Goal: Task Accomplishment & Management: Use online tool/utility

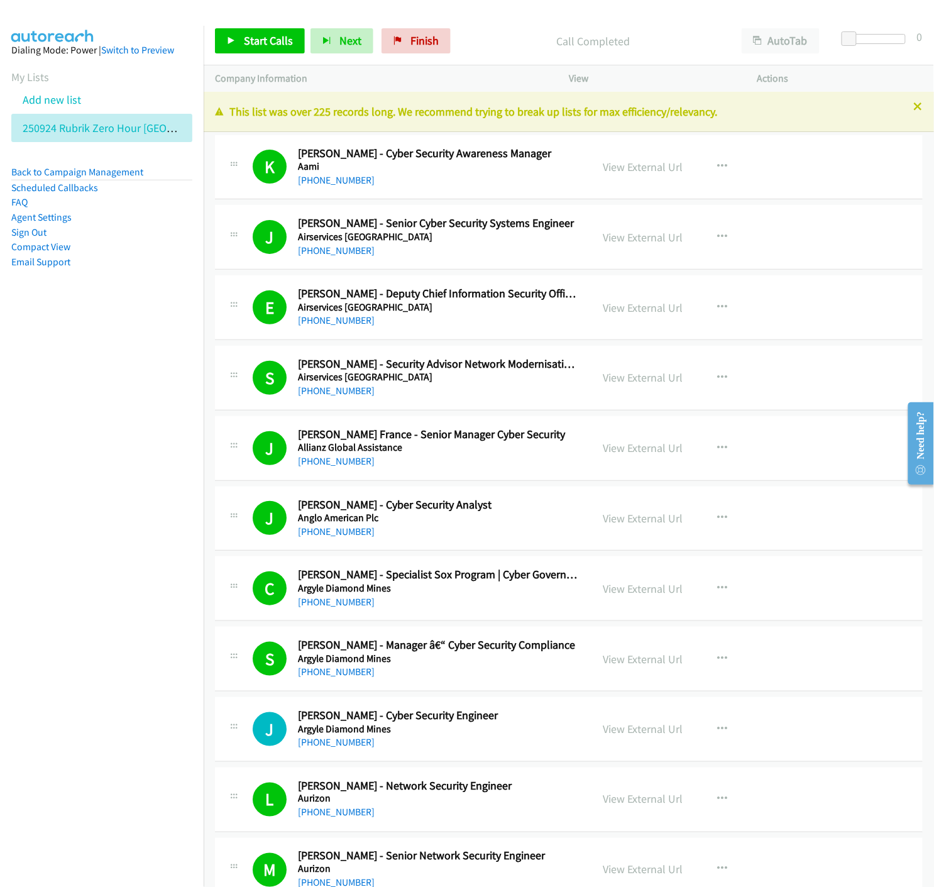
scroll to position [12454, 0]
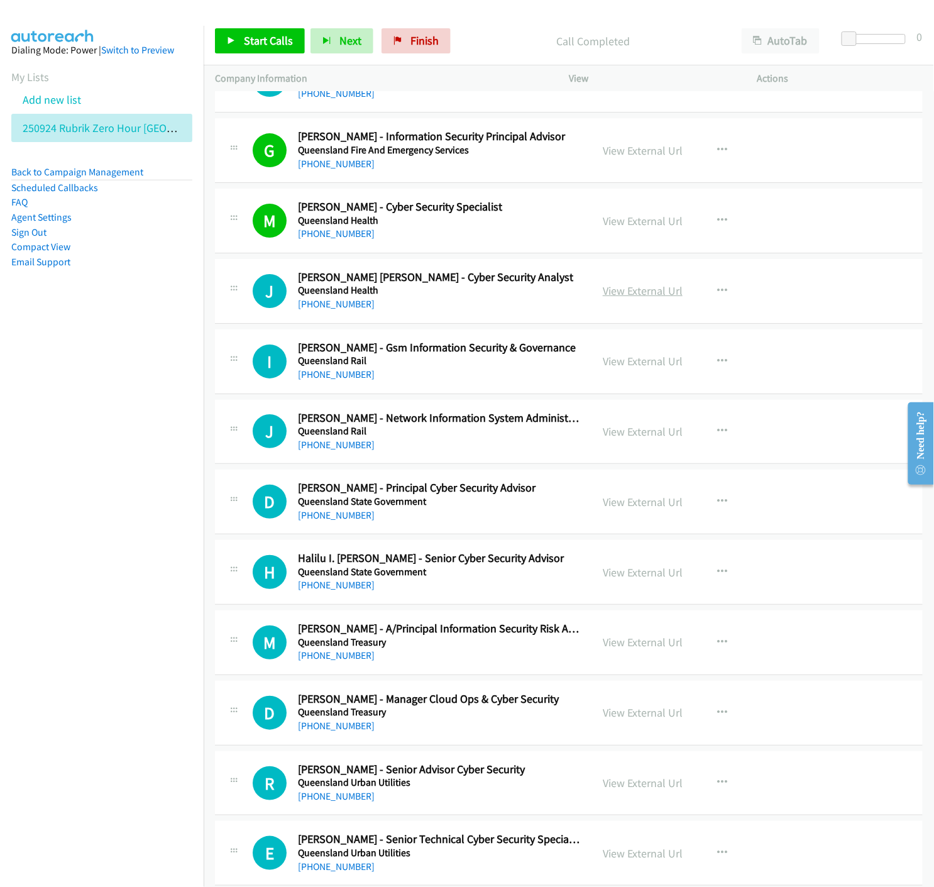
click at [629, 293] on link "View External Url" at bounding box center [643, 290] width 80 height 14
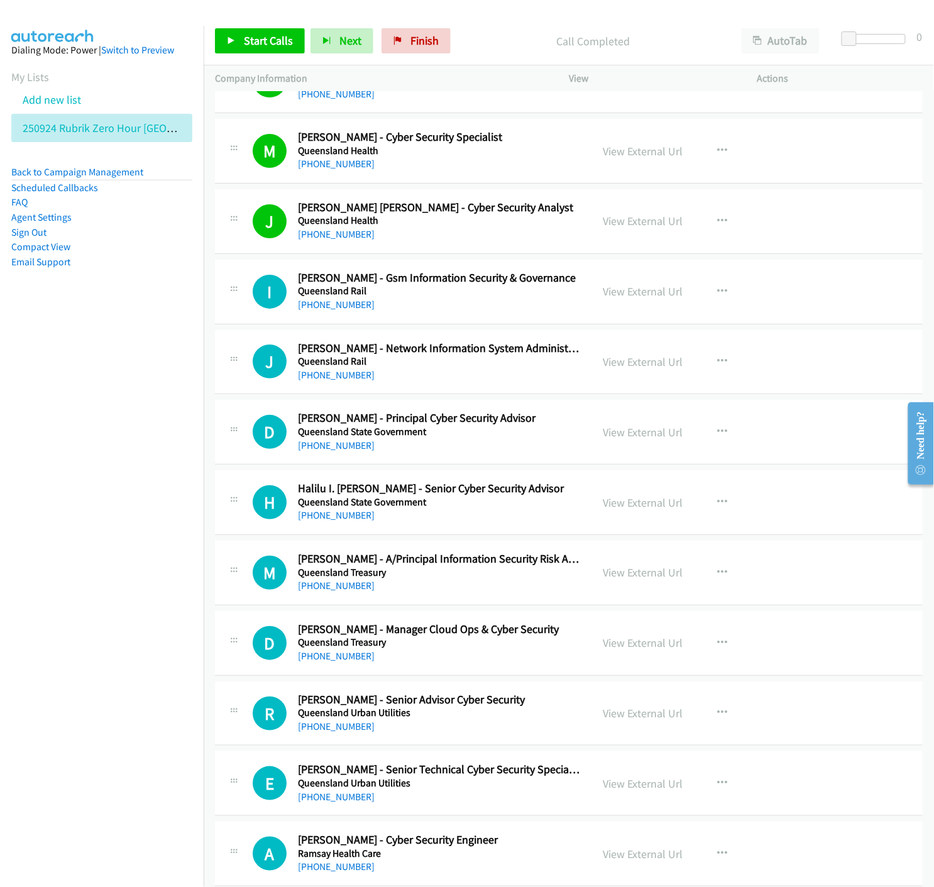
scroll to position [12594, 0]
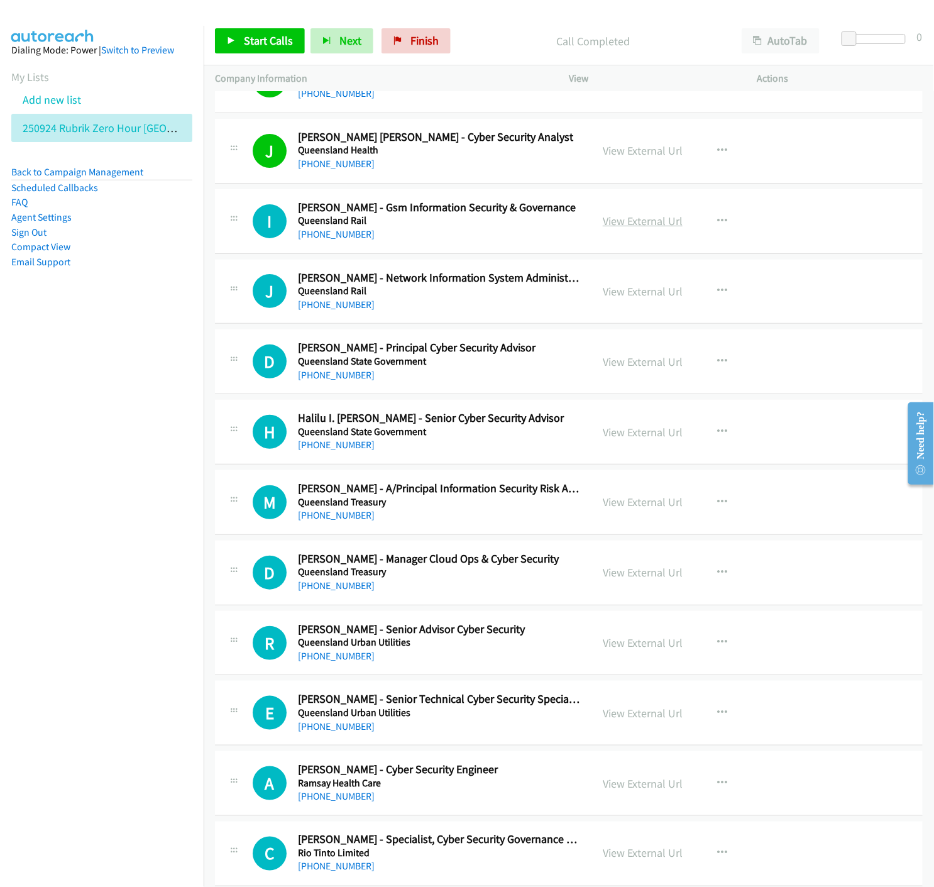
click at [639, 228] on link "View External Url" at bounding box center [643, 221] width 80 height 14
click at [630, 298] on link "View External Url" at bounding box center [643, 291] width 80 height 14
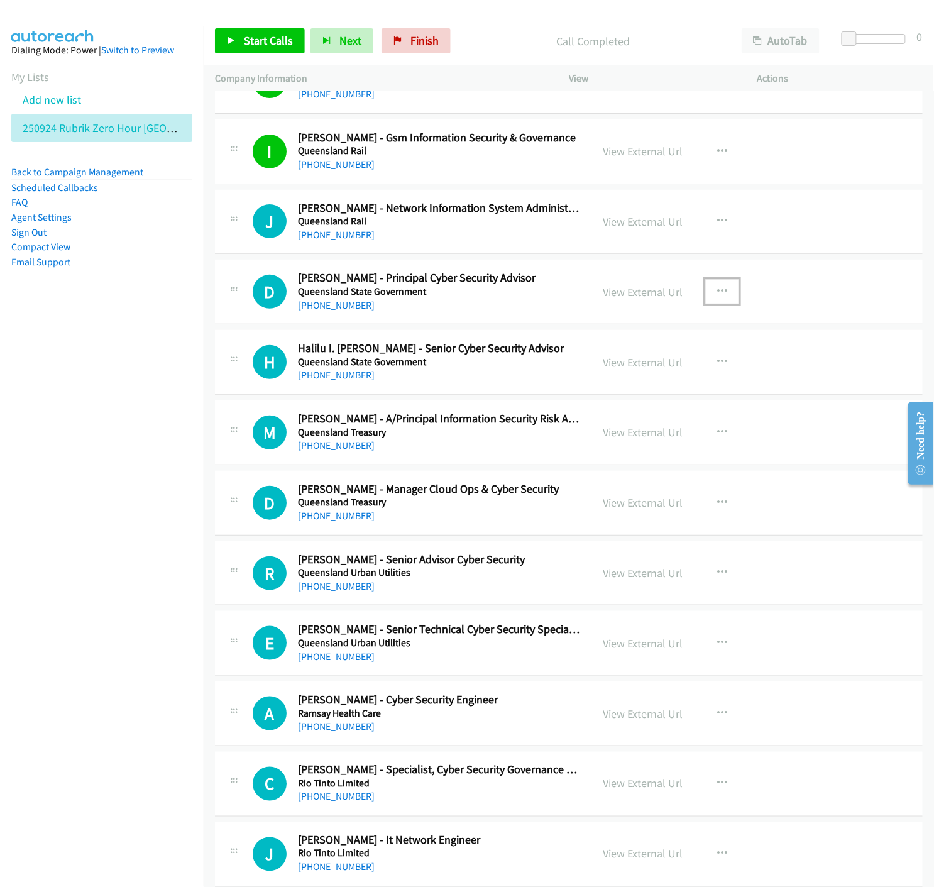
click at [717, 293] on icon "button" at bounding box center [722, 292] width 10 height 10
click at [583, 378] on icon at bounding box center [587, 374] width 9 height 9
click at [239, 35] on link "Start Calls" at bounding box center [260, 40] width 90 height 25
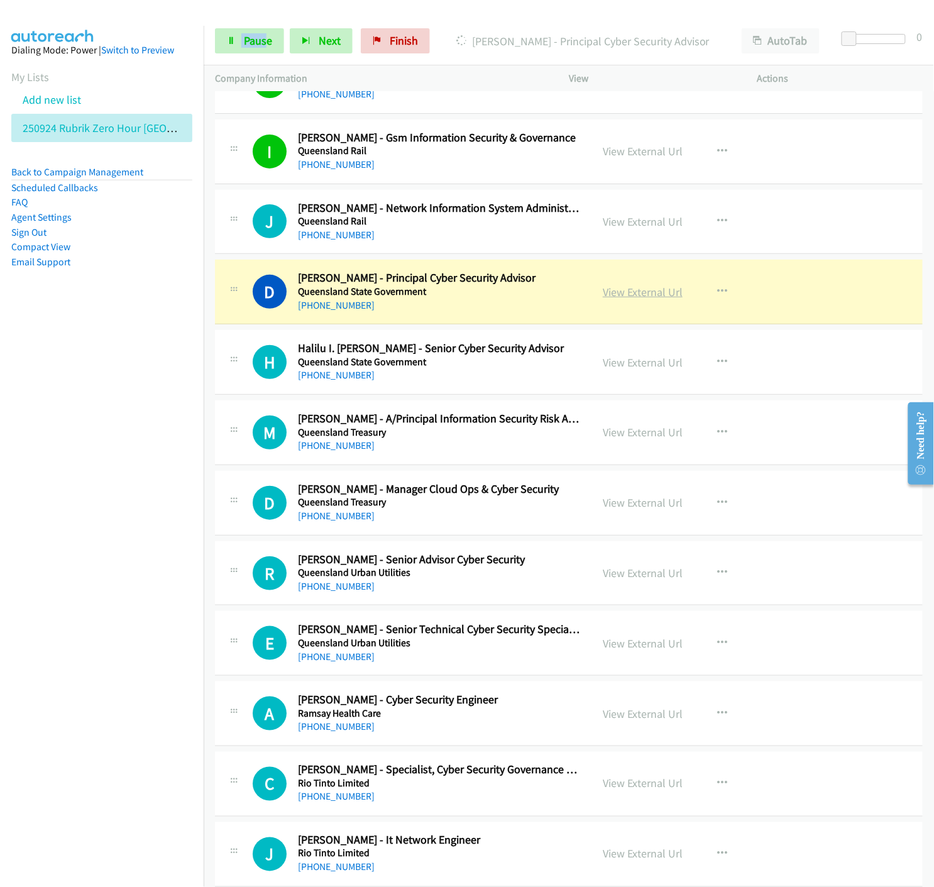
click at [648, 297] on link "View External Url" at bounding box center [643, 292] width 80 height 14
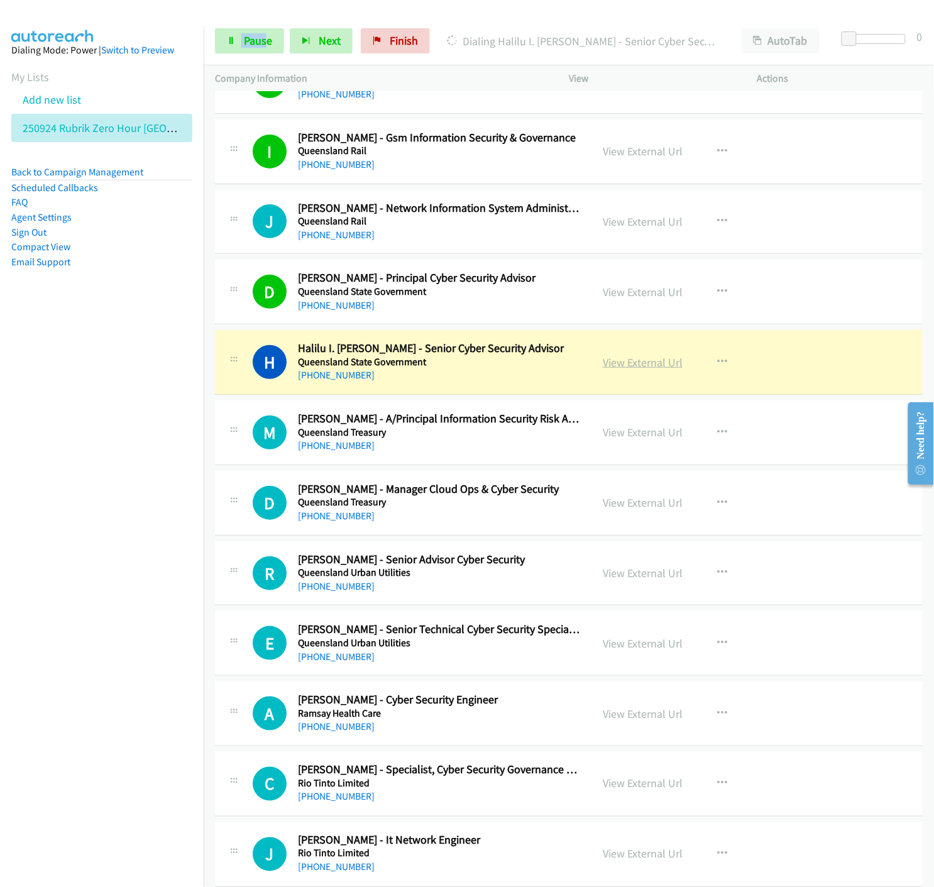
click at [624, 363] on link "View External Url" at bounding box center [643, 362] width 80 height 14
click at [225, 42] on link "Pause" at bounding box center [249, 40] width 69 height 25
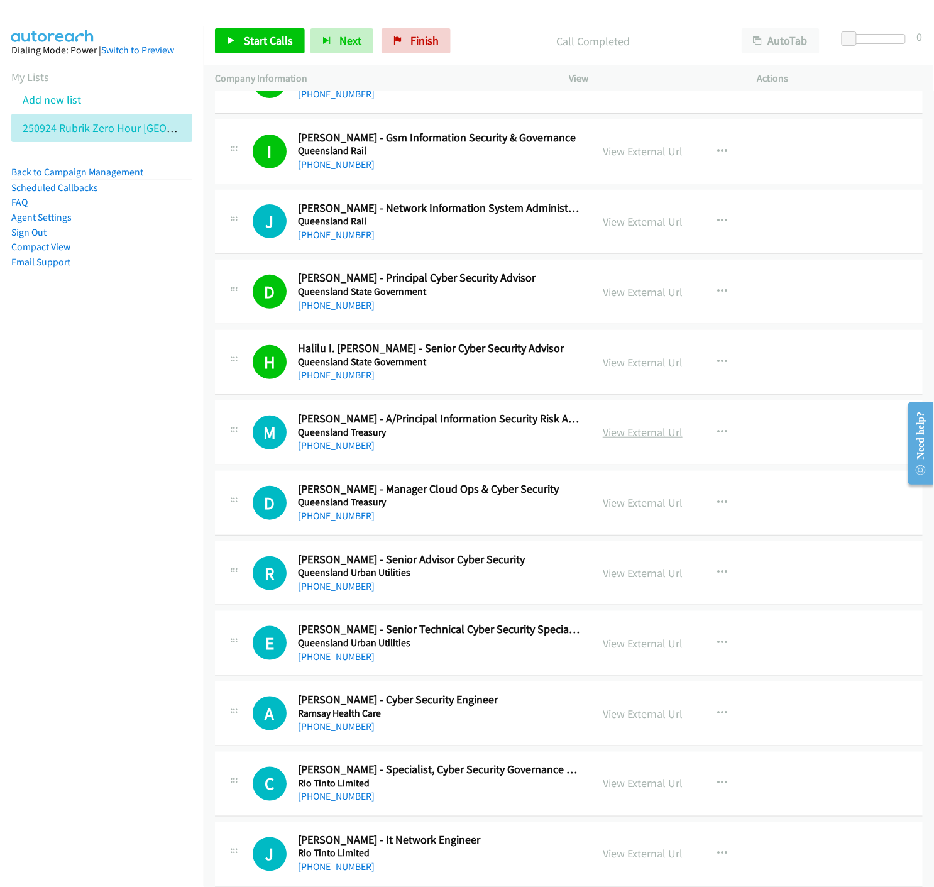
click at [625, 438] on link "View External Url" at bounding box center [643, 432] width 80 height 14
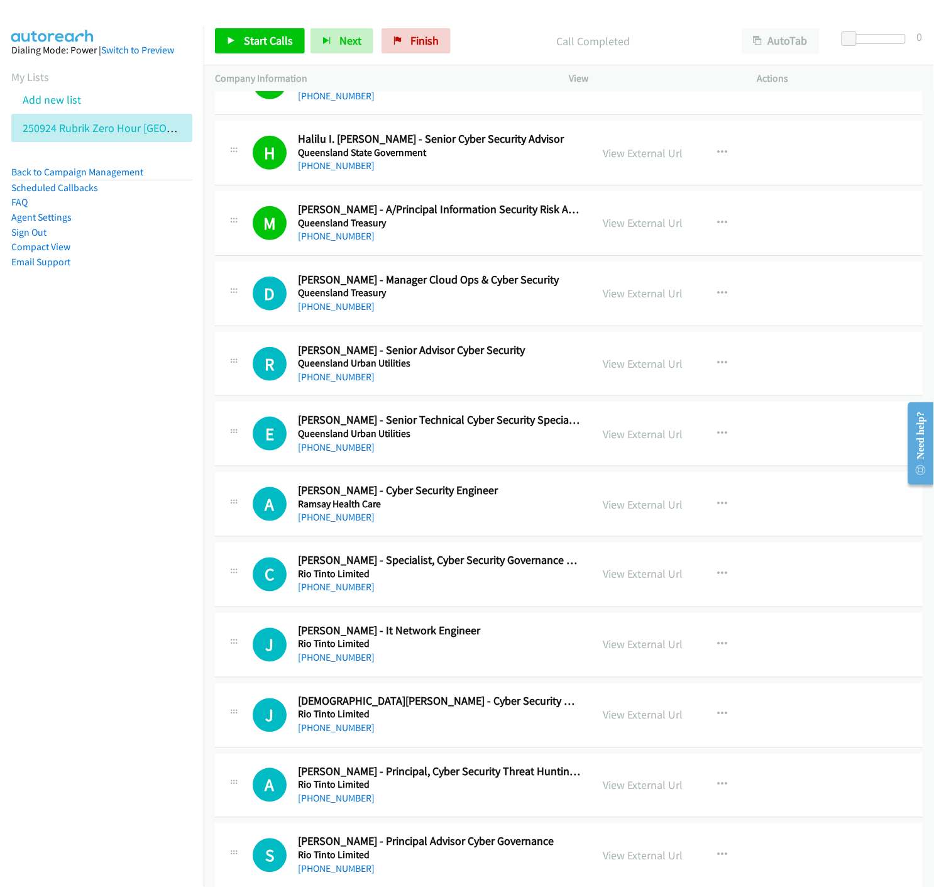
scroll to position [12943, 0]
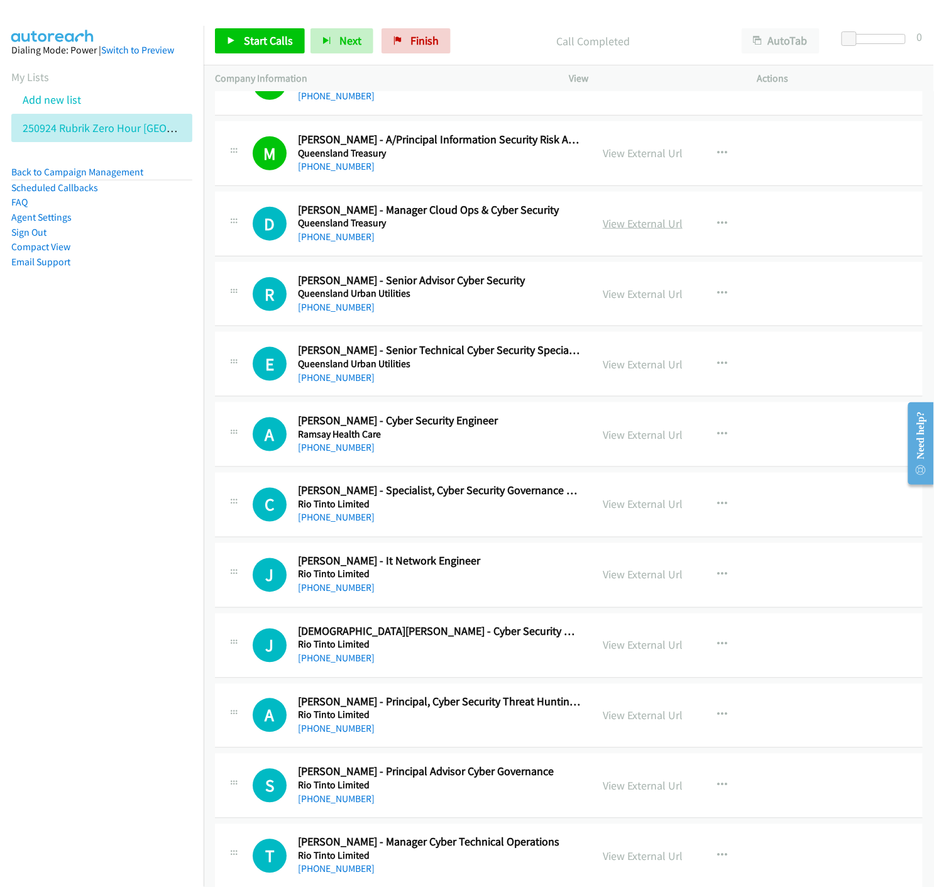
click at [641, 227] on link "View External Url" at bounding box center [643, 223] width 80 height 14
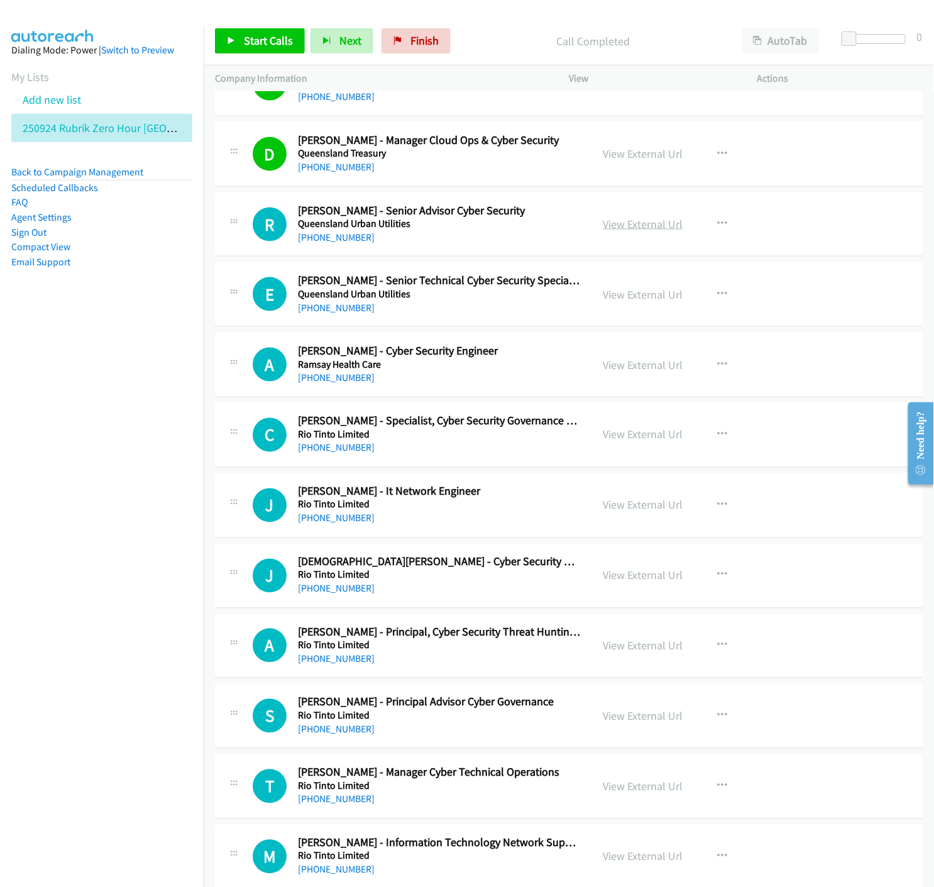
click at [618, 229] on link "View External Url" at bounding box center [643, 224] width 80 height 14
click at [623, 302] on link "View External Url" at bounding box center [643, 294] width 80 height 14
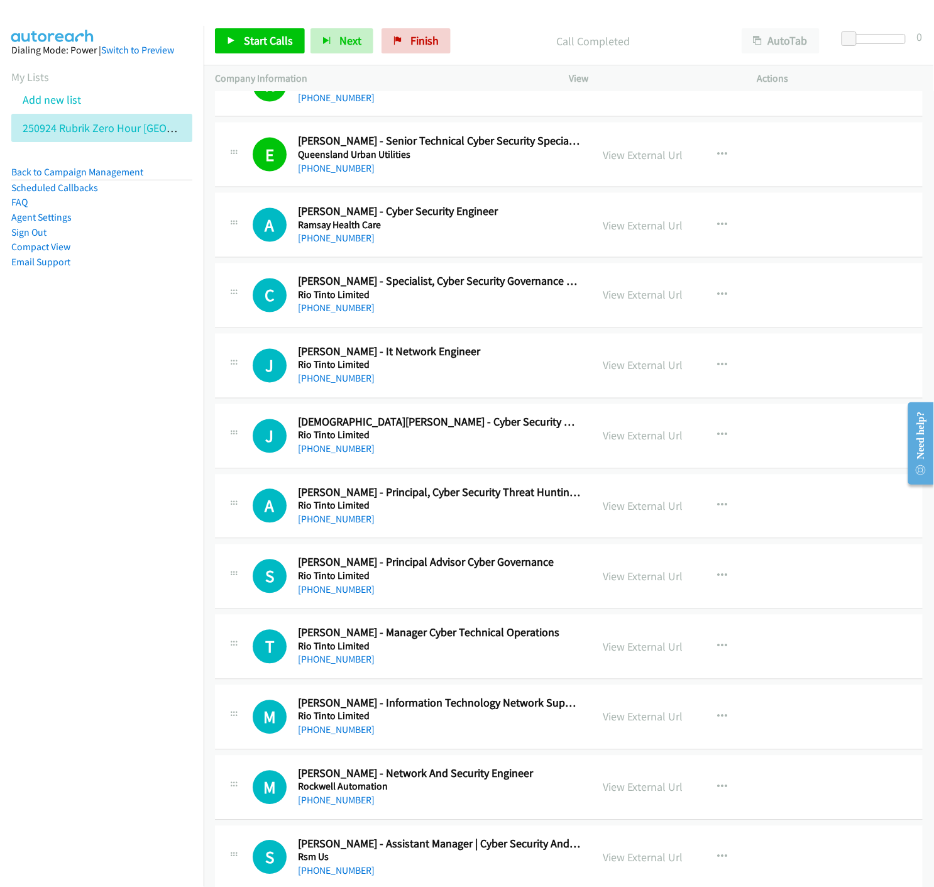
scroll to position [13223, 0]
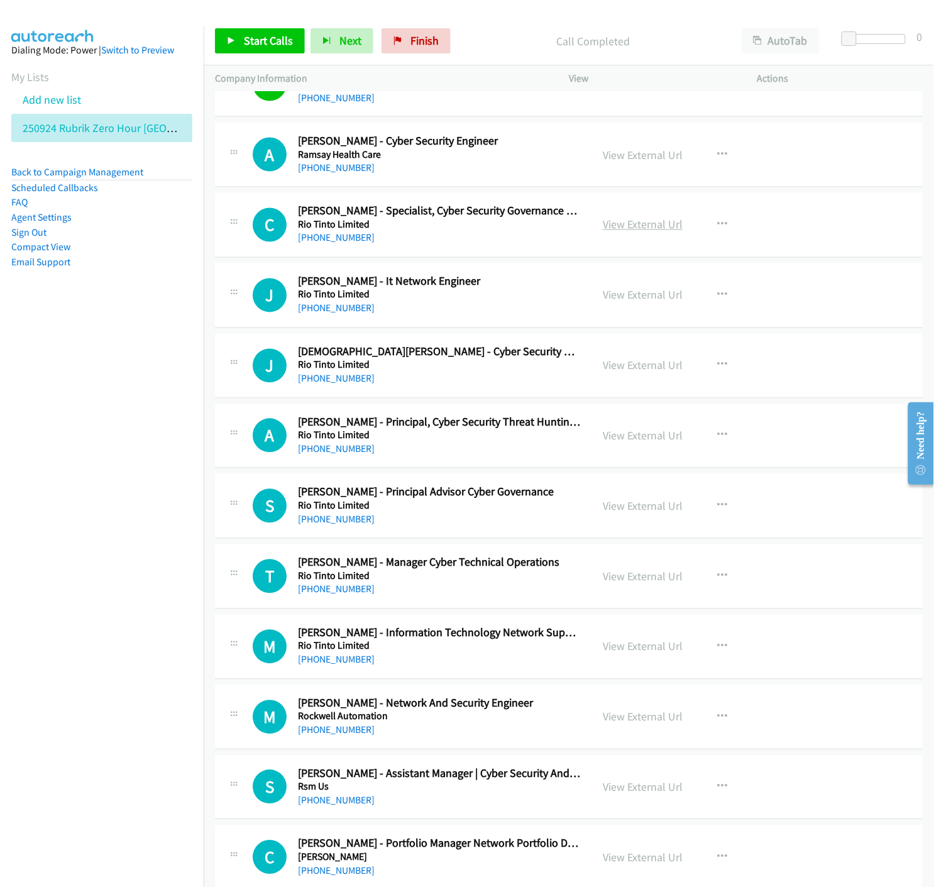
click at [619, 229] on link "View External Url" at bounding box center [643, 224] width 80 height 14
click at [617, 298] on link "View External Url" at bounding box center [643, 295] width 80 height 14
click at [617, 229] on link "View External Url" at bounding box center [643, 224] width 80 height 14
click at [717, 229] on icon "button" at bounding box center [722, 225] width 10 height 10
click at [583, 309] on icon at bounding box center [587, 308] width 9 height 9
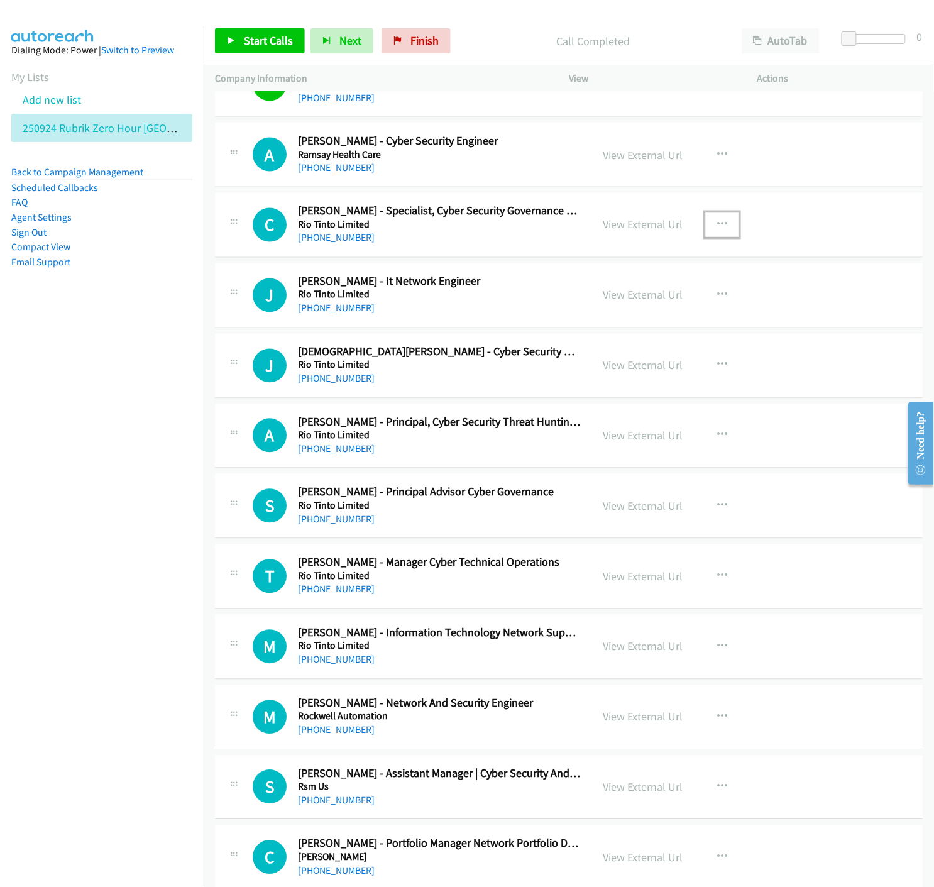
click at [717, 229] on icon "button" at bounding box center [722, 225] width 10 height 10
click at [583, 311] on icon at bounding box center [587, 308] width 9 height 9
click at [250, 40] on span "Start Calls" at bounding box center [268, 40] width 49 height 14
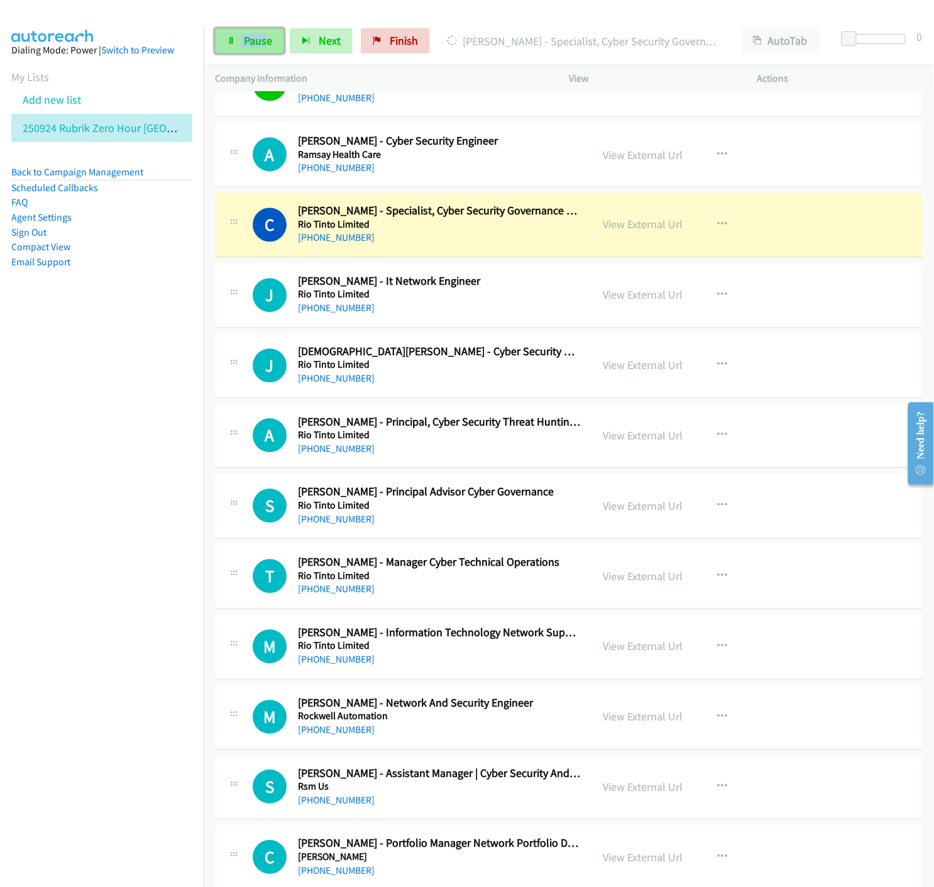
click at [227, 43] on icon at bounding box center [231, 41] width 9 height 9
click at [660, 232] on link "View External Url" at bounding box center [643, 224] width 80 height 14
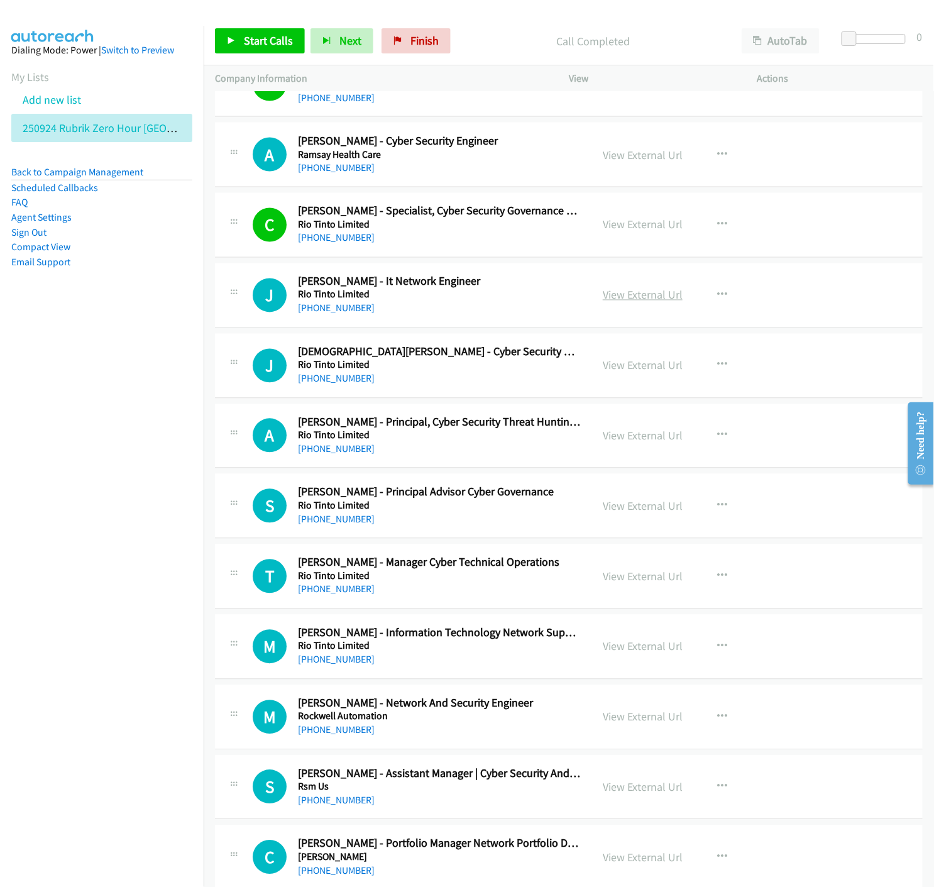
click at [640, 298] on link "View External Url" at bounding box center [643, 295] width 80 height 14
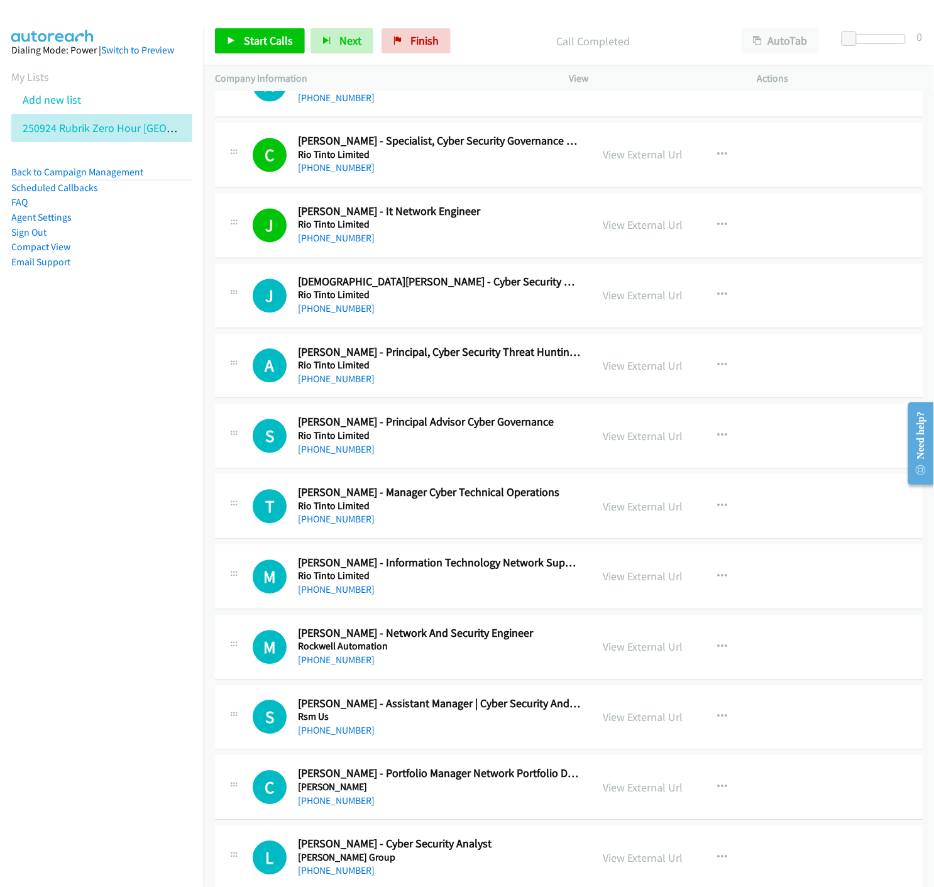
scroll to position [13362, 0]
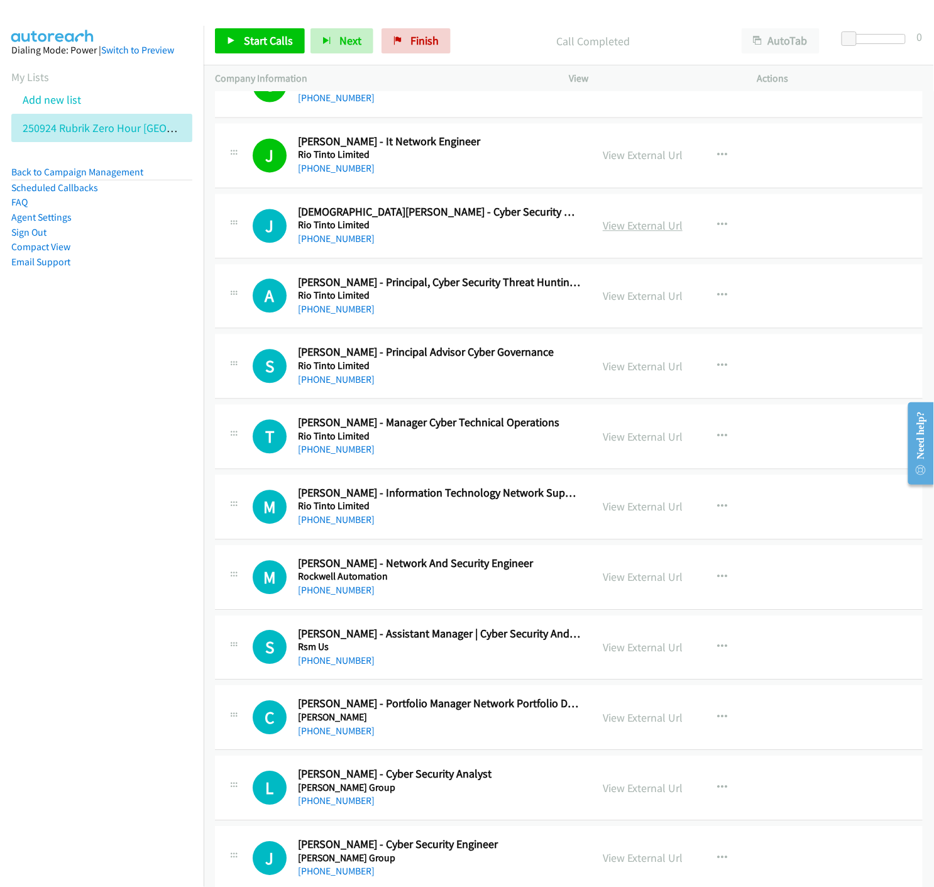
click at [637, 233] on link "View External Url" at bounding box center [643, 226] width 80 height 14
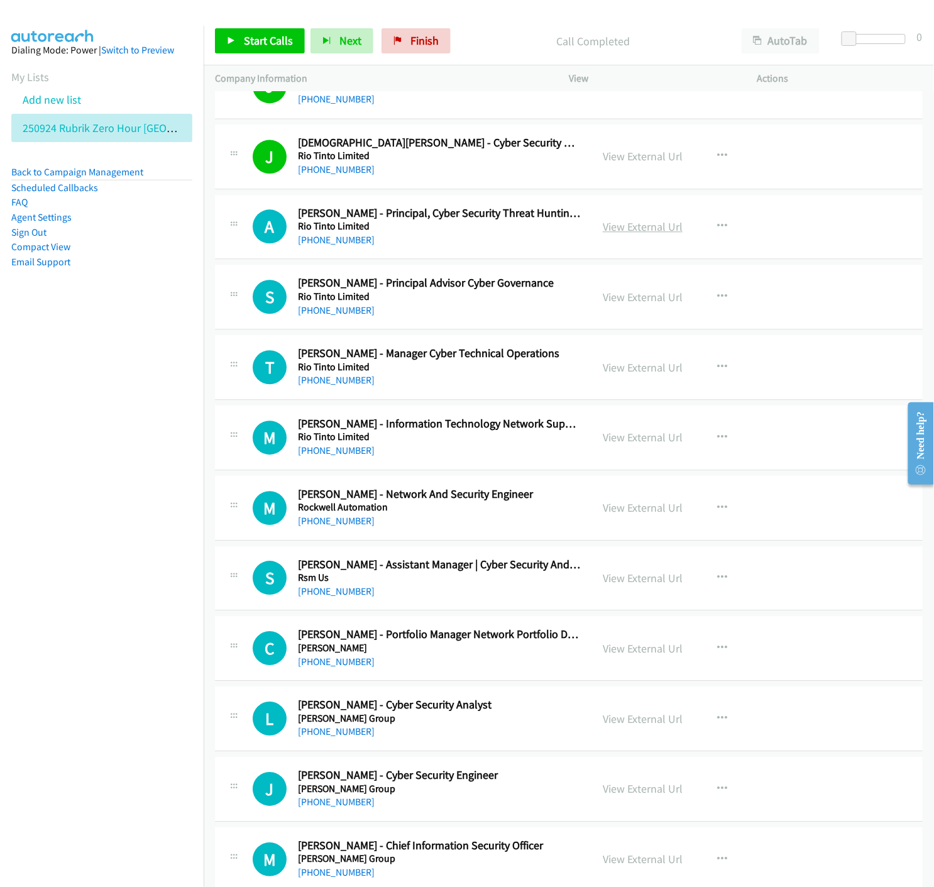
click at [618, 234] on link "View External Url" at bounding box center [643, 226] width 80 height 14
click at [718, 231] on icon "button" at bounding box center [722, 226] width 10 height 10
click at [583, 312] on icon at bounding box center [587, 309] width 9 height 9
click at [233, 49] on link "Start Calls" at bounding box center [260, 40] width 90 height 25
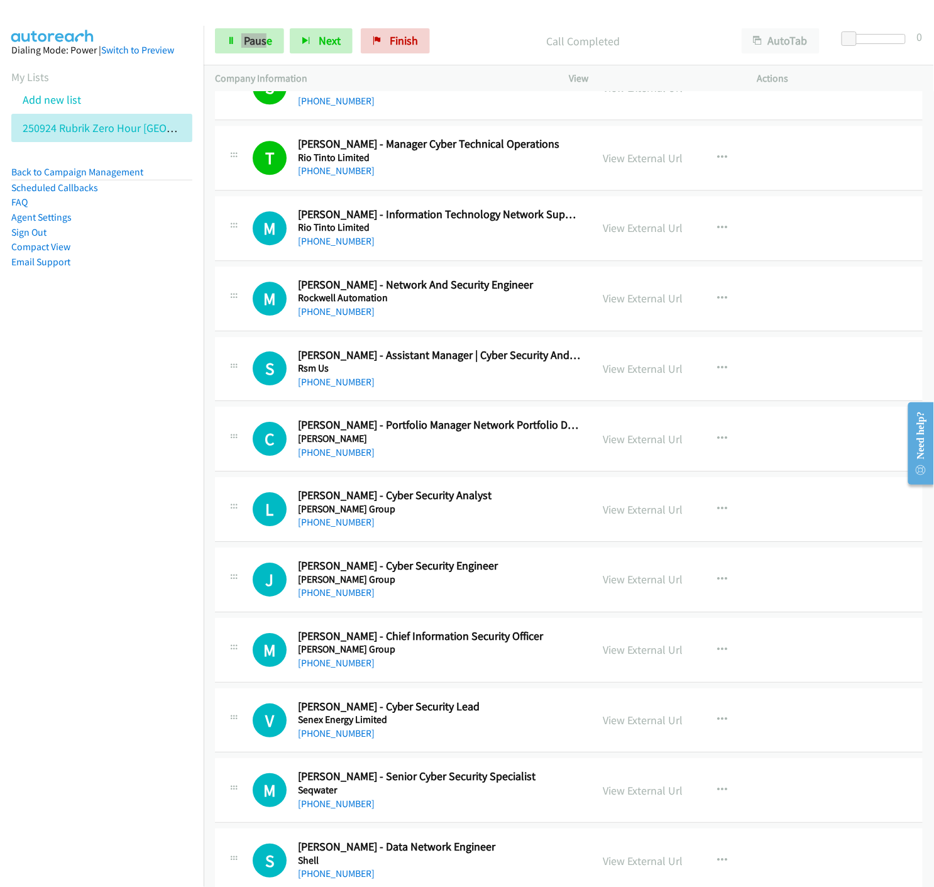
scroll to position [13711, 0]
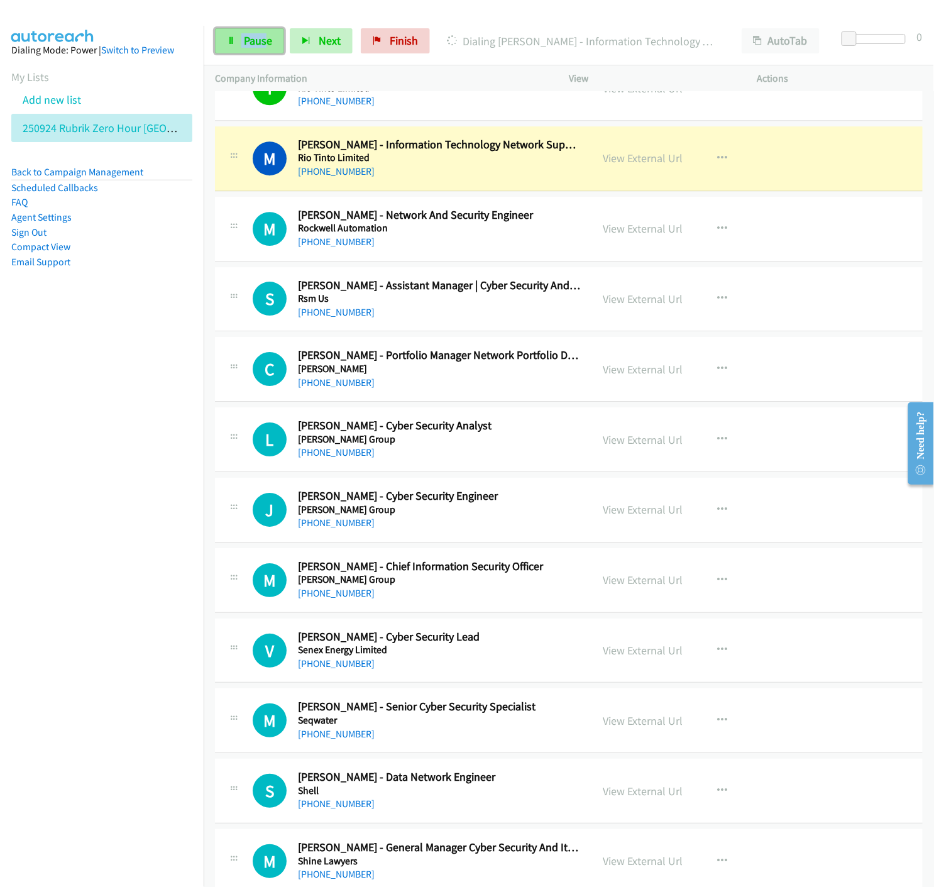
click at [231, 34] on link "Pause" at bounding box center [249, 40] width 69 height 25
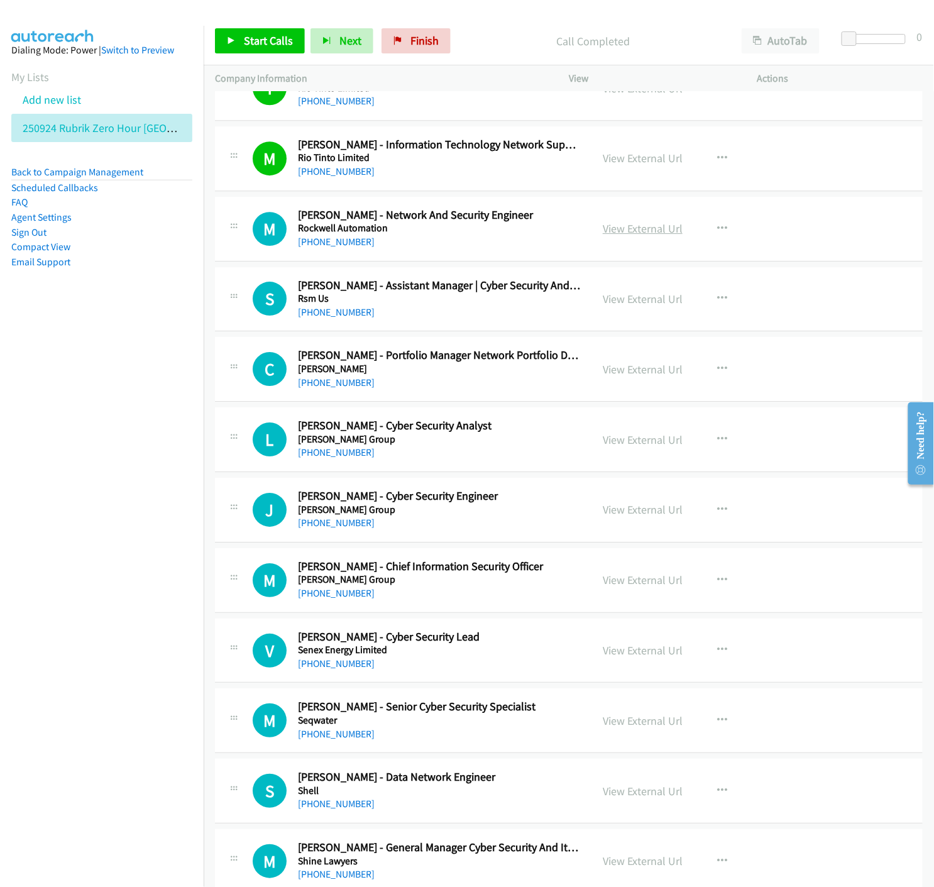
click at [627, 234] on link "View External Url" at bounding box center [643, 228] width 80 height 14
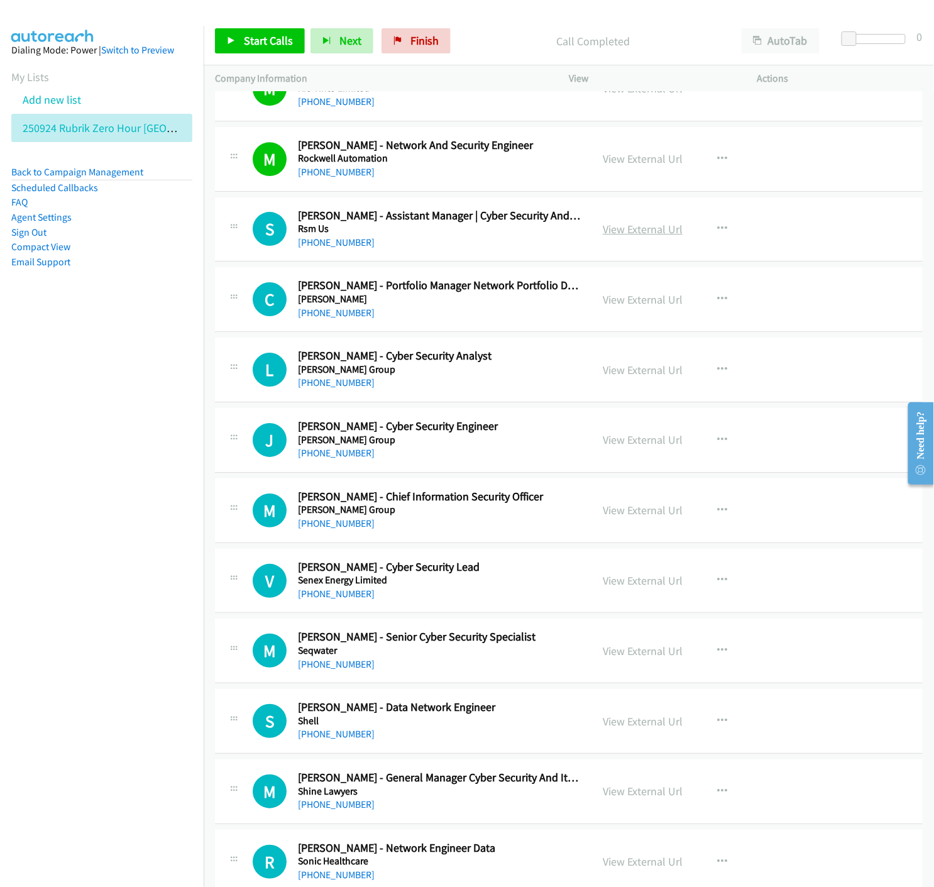
click at [625, 231] on link "View External Url" at bounding box center [643, 229] width 80 height 14
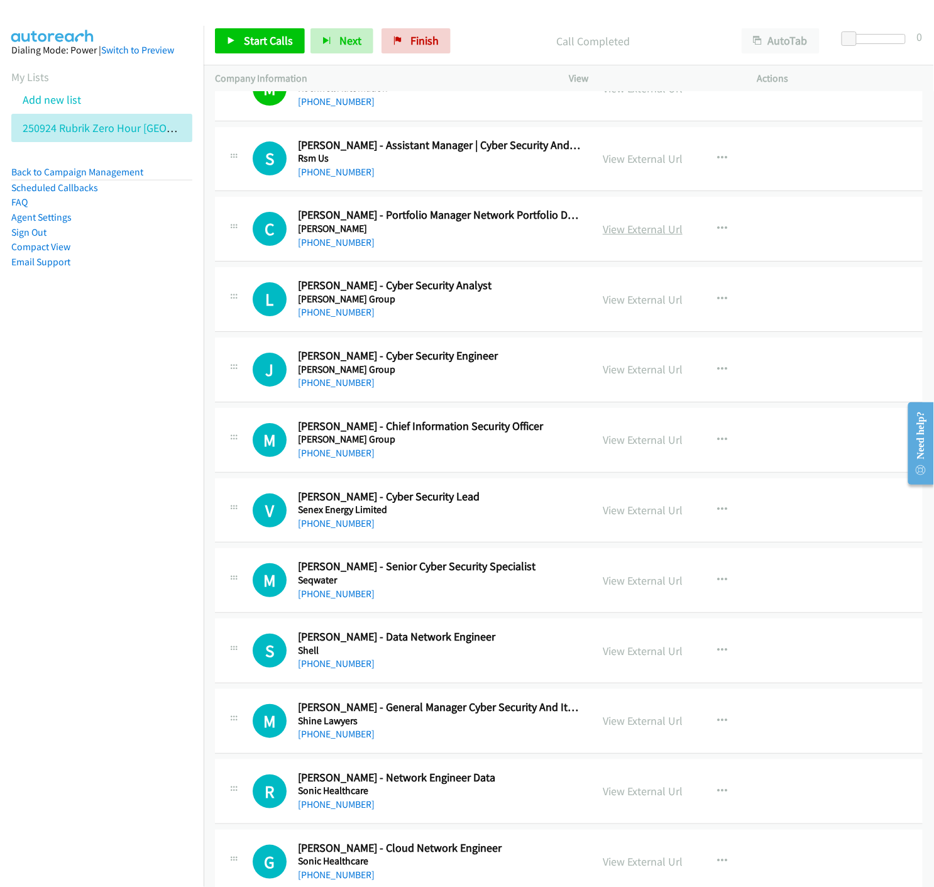
click at [633, 236] on link "View External Url" at bounding box center [643, 229] width 80 height 14
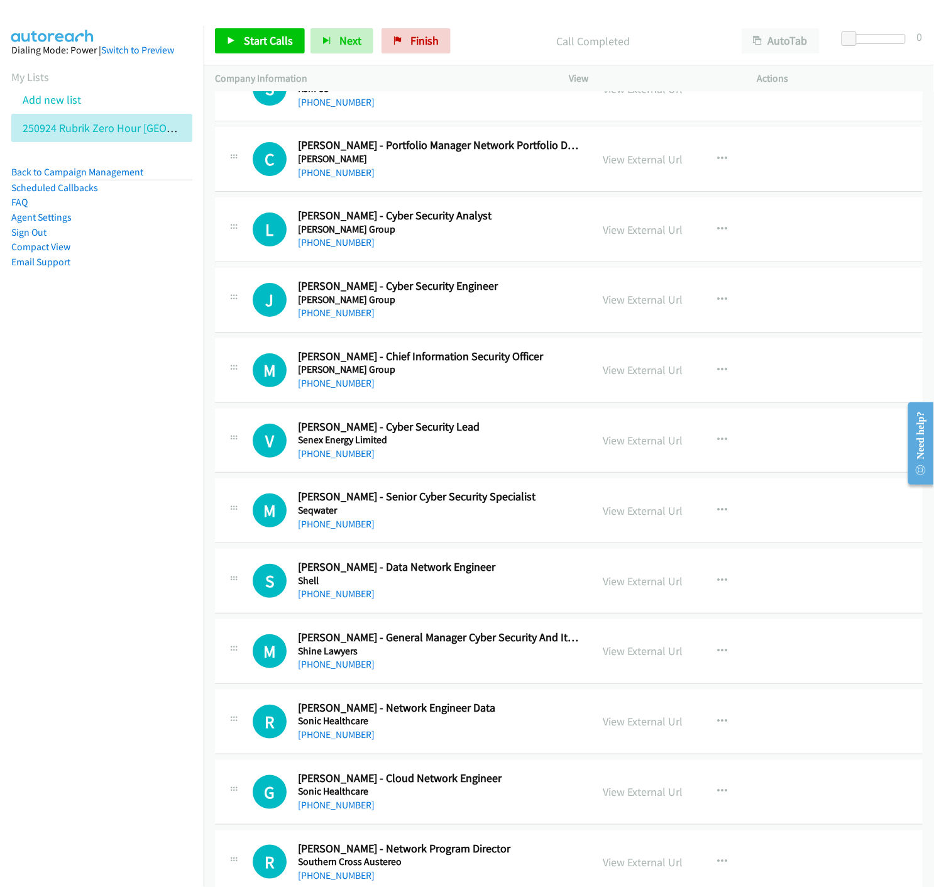
scroll to position [13990, 0]
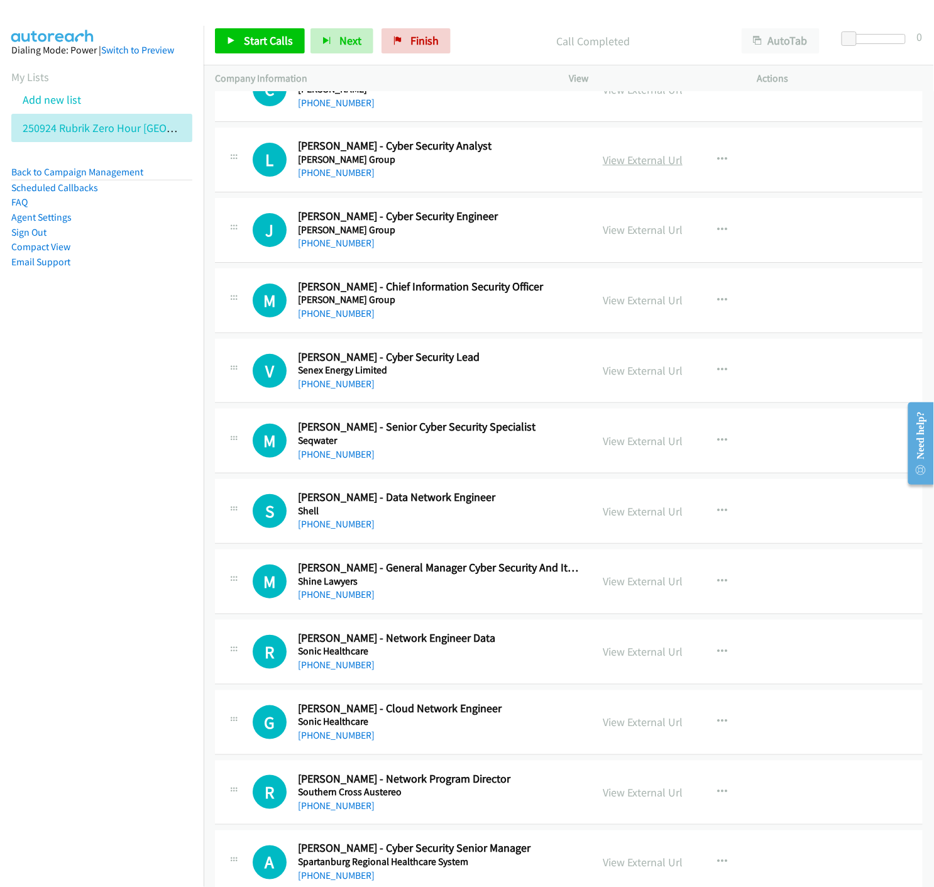
click at [630, 165] on link "View External Url" at bounding box center [643, 160] width 80 height 14
click at [717, 234] on icon "button" at bounding box center [722, 230] width 10 height 10
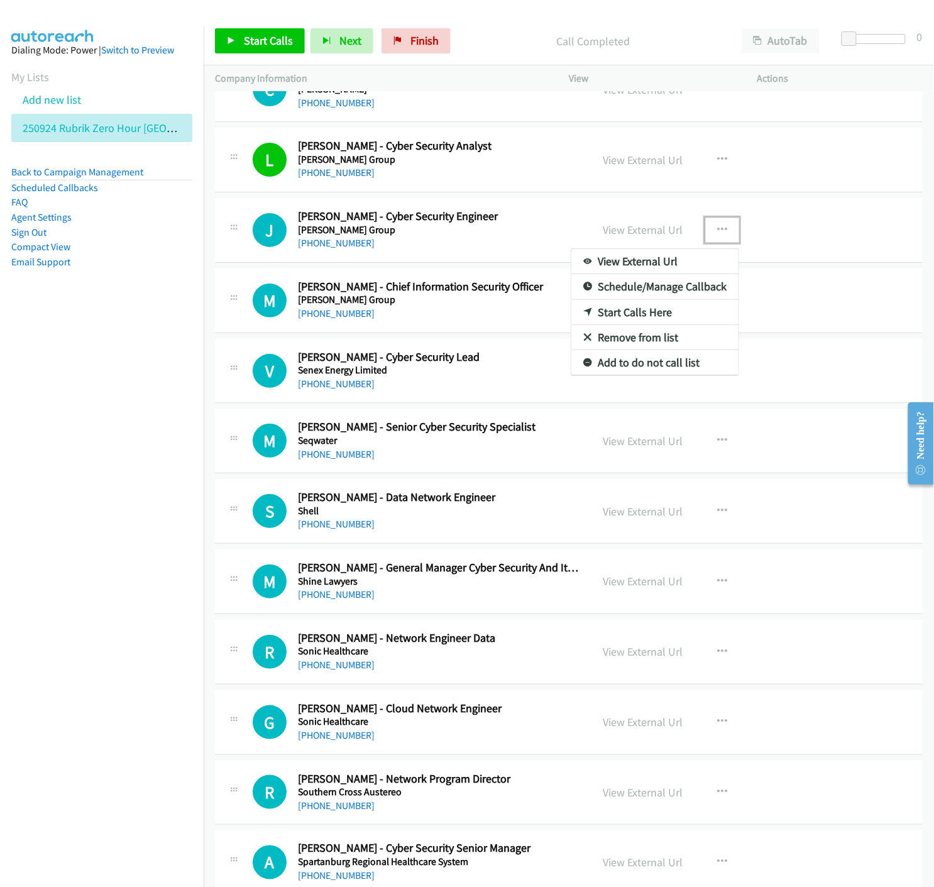
click at [583, 317] on icon at bounding box center [587, 313] width 9 height 9
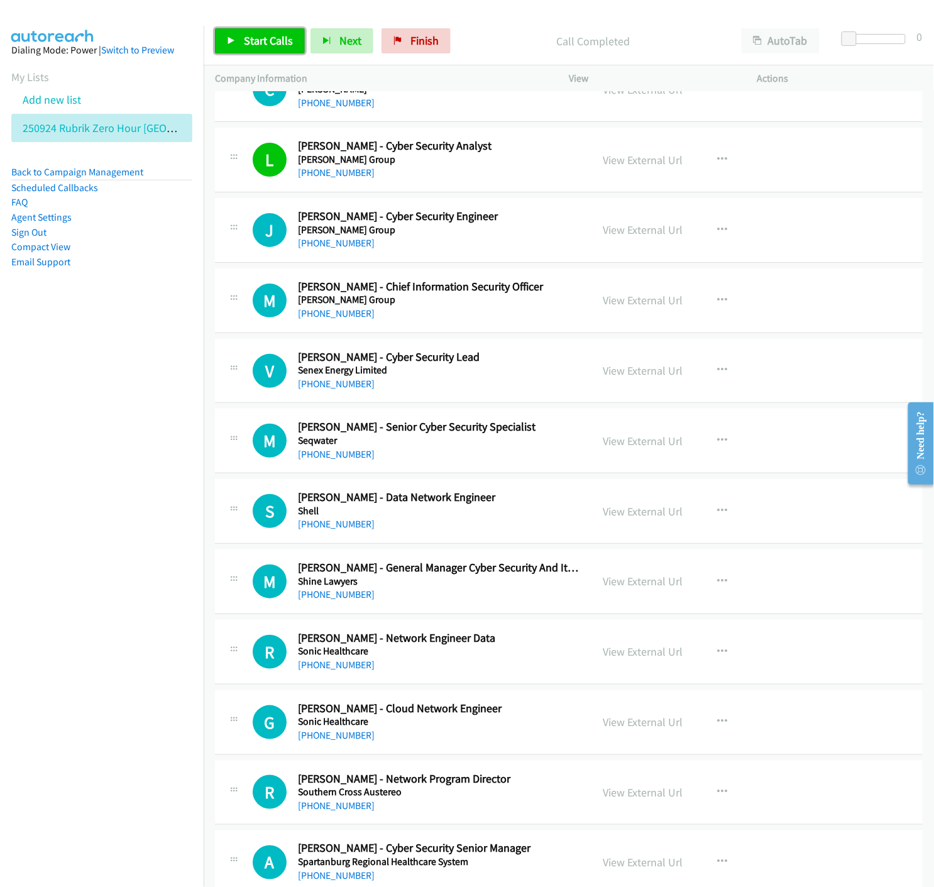
click at [241, 36] on link "Start Calls" at bounding box center [260, 40] width 90 height 25
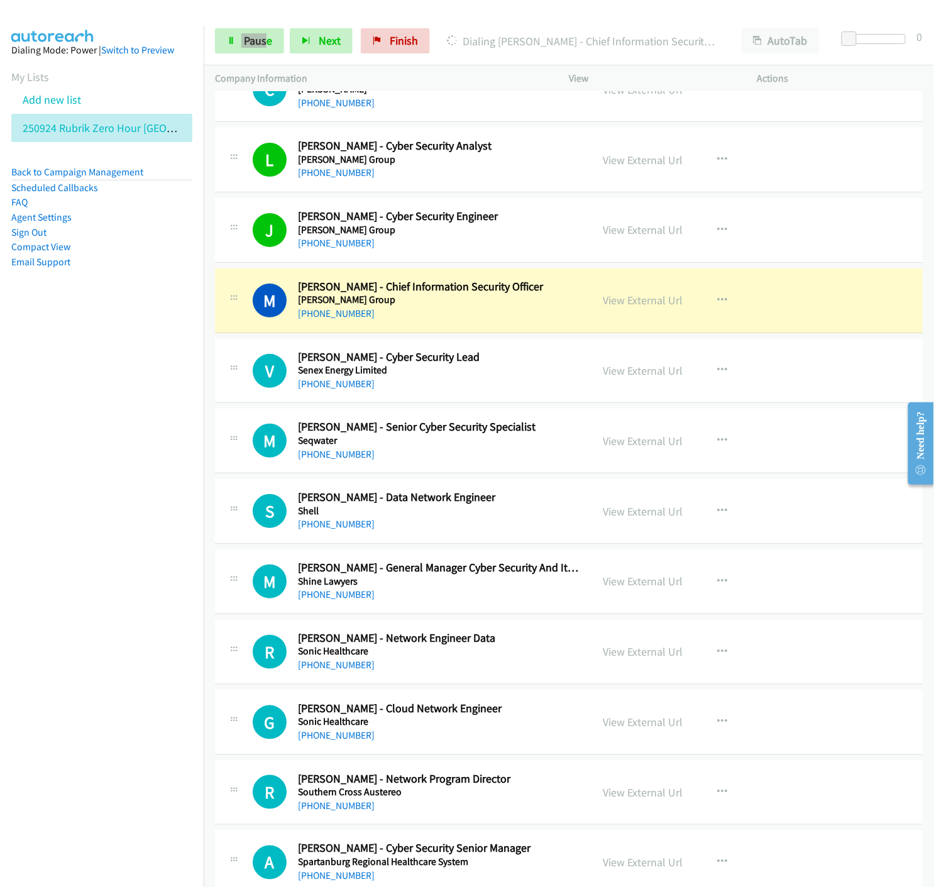
scroll to position [14060, 0]
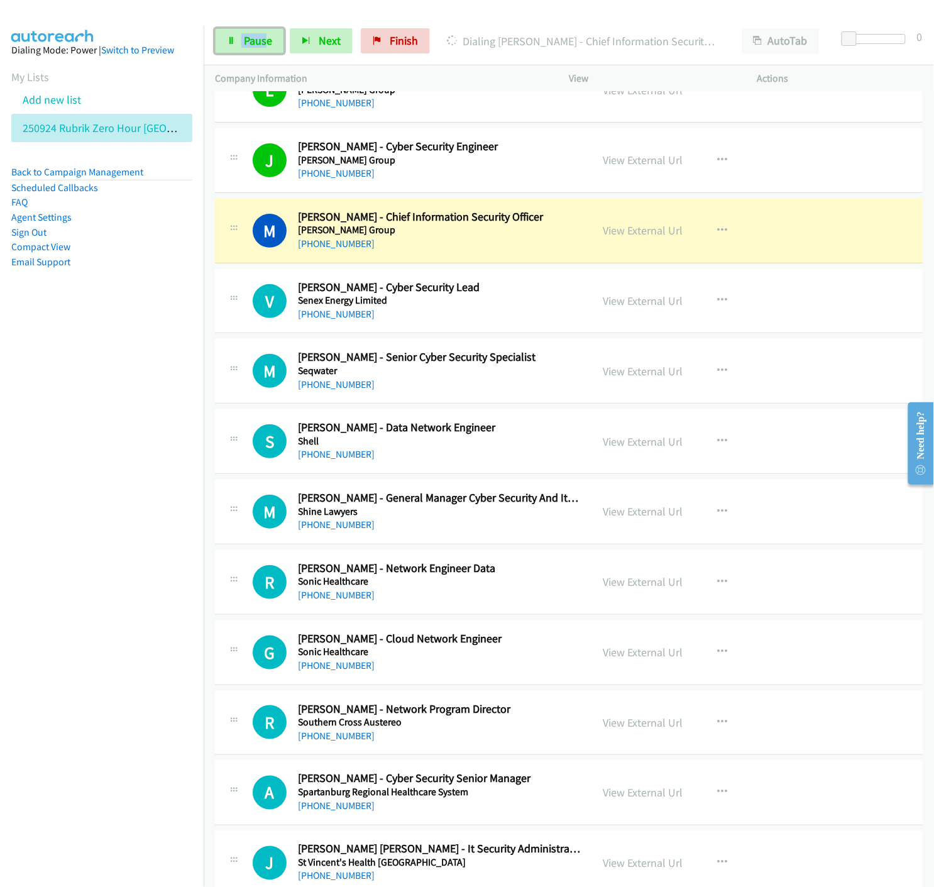
drag, startPoint x: 229, startPoint y: 40, endPoint x: 176, endPoint y: 284, distance: 249.5
click at [230, 40] on icon at bounding box center [231, 41] width 9 height 9
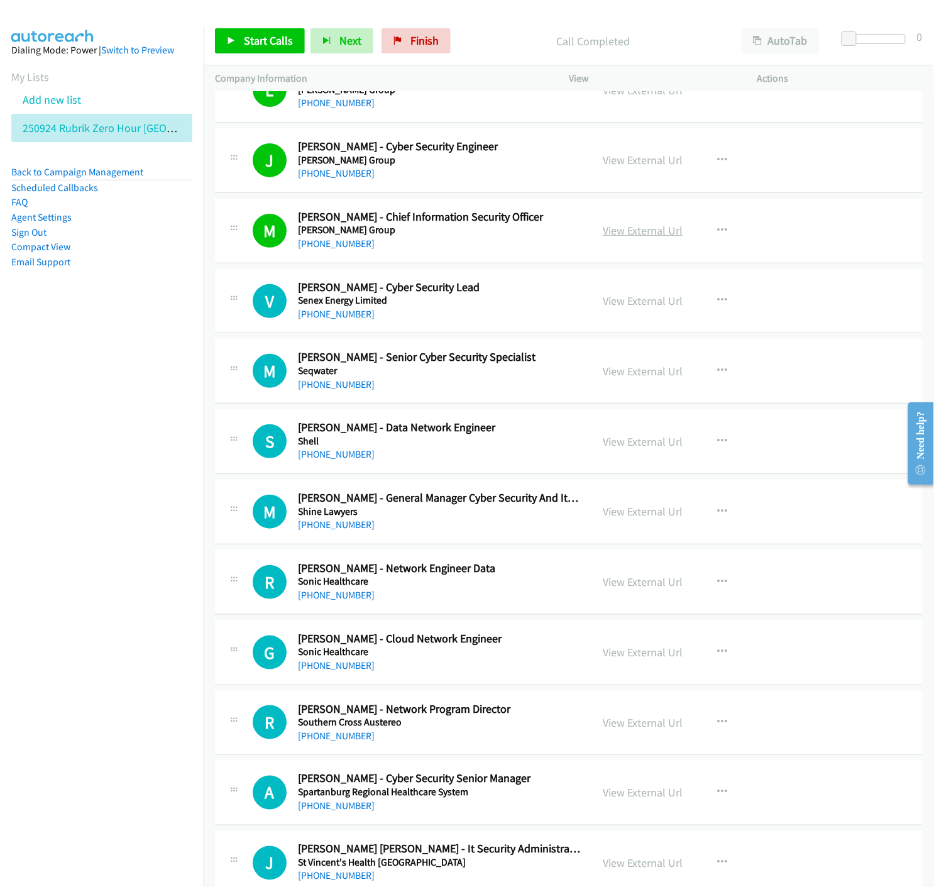
click at [640, 236] on link "View External Url" at bounding box center [643, 230] width 80 height 14
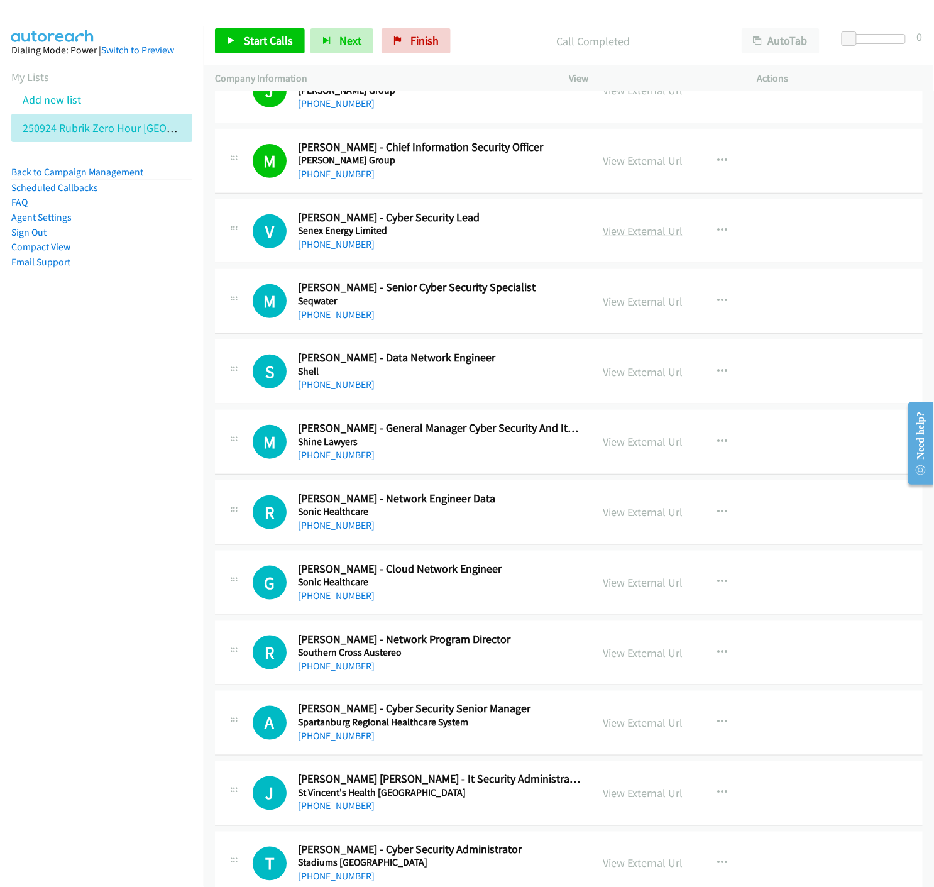
click at [615, 235] on link "View External Url" at bounding box center [643, 231] width 80 height 14
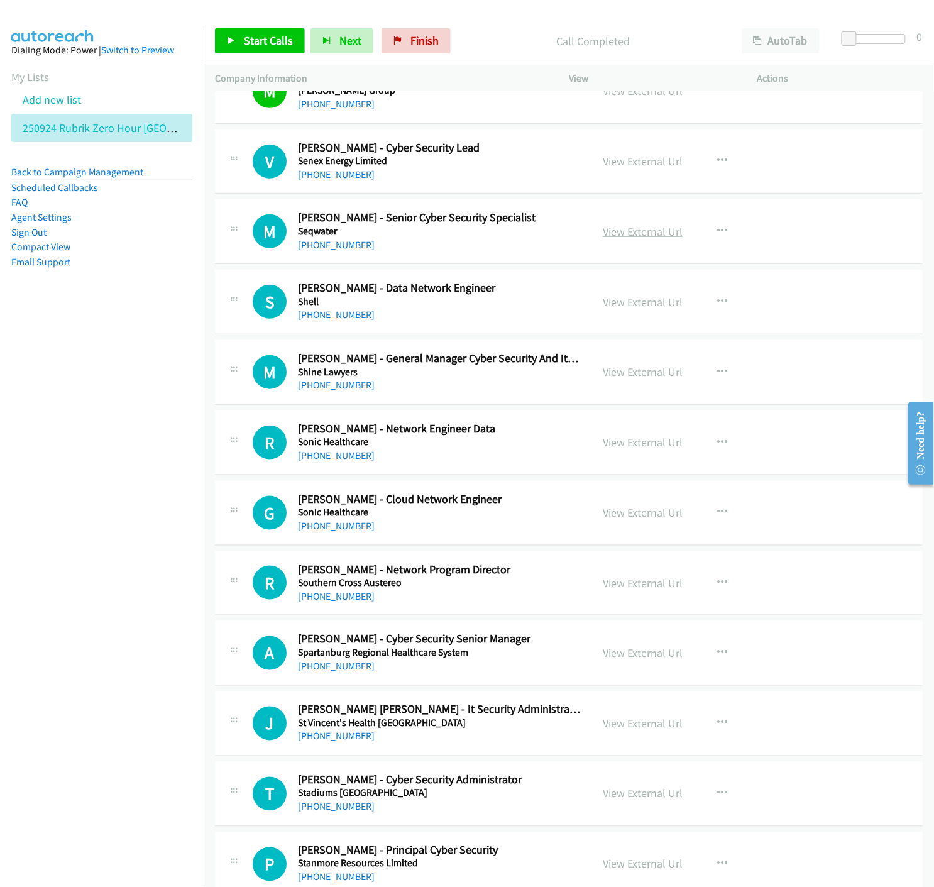
click at [623, 239] on link "View External Url" at bounding box center [643, 231] width 80 height 14
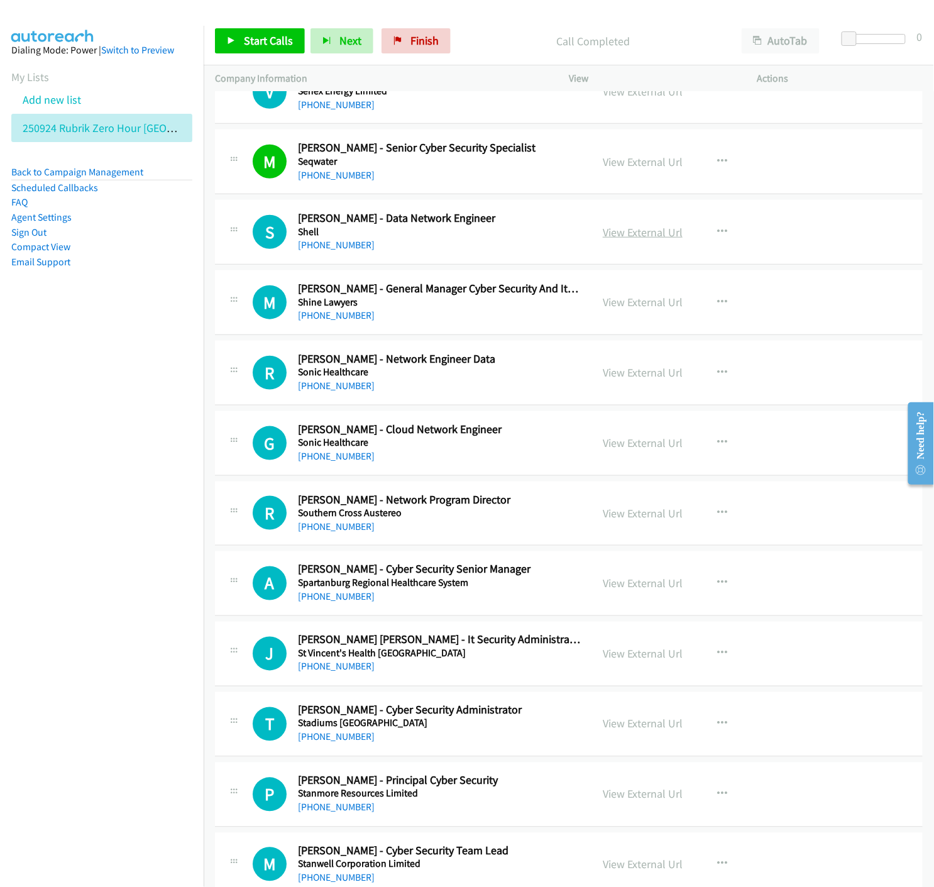
click at [639, 236] on link "View External Url" at bounding box center [643, 232] width 80 height 14
click at [639, 309] on link "View External Url" at bounding box center [643, 302] width 80 height 14
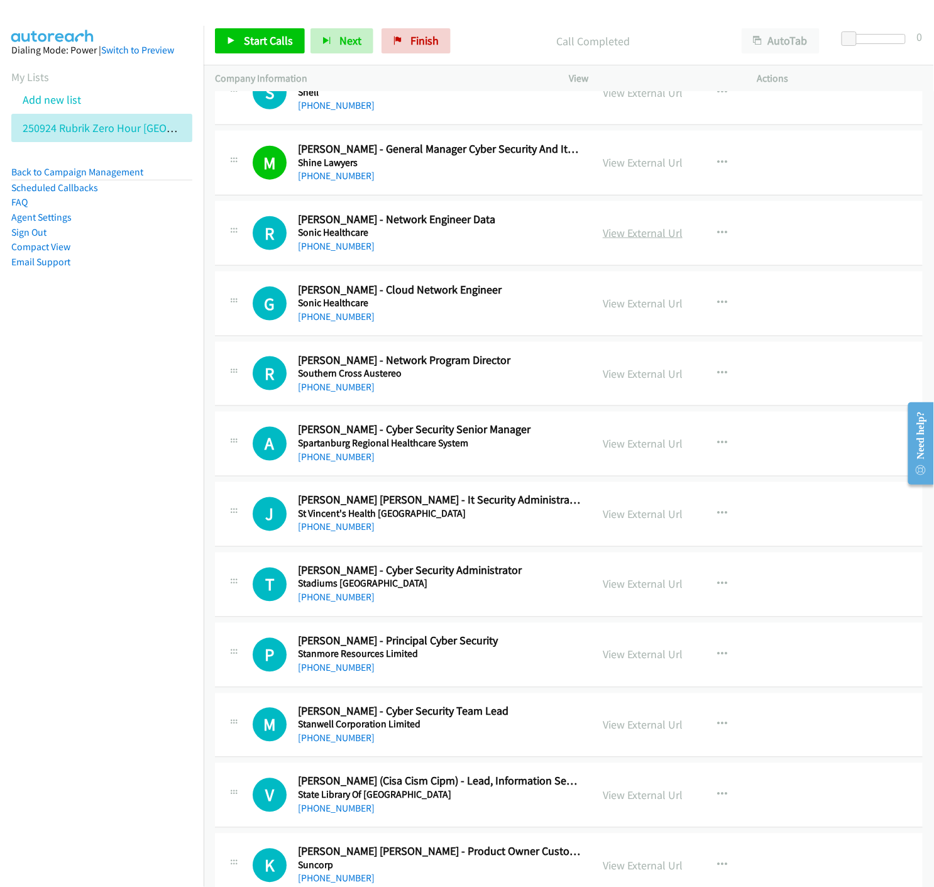
click at [631, 239] on link "View External Url" at bounding box center [643, 233] width 80 height 14
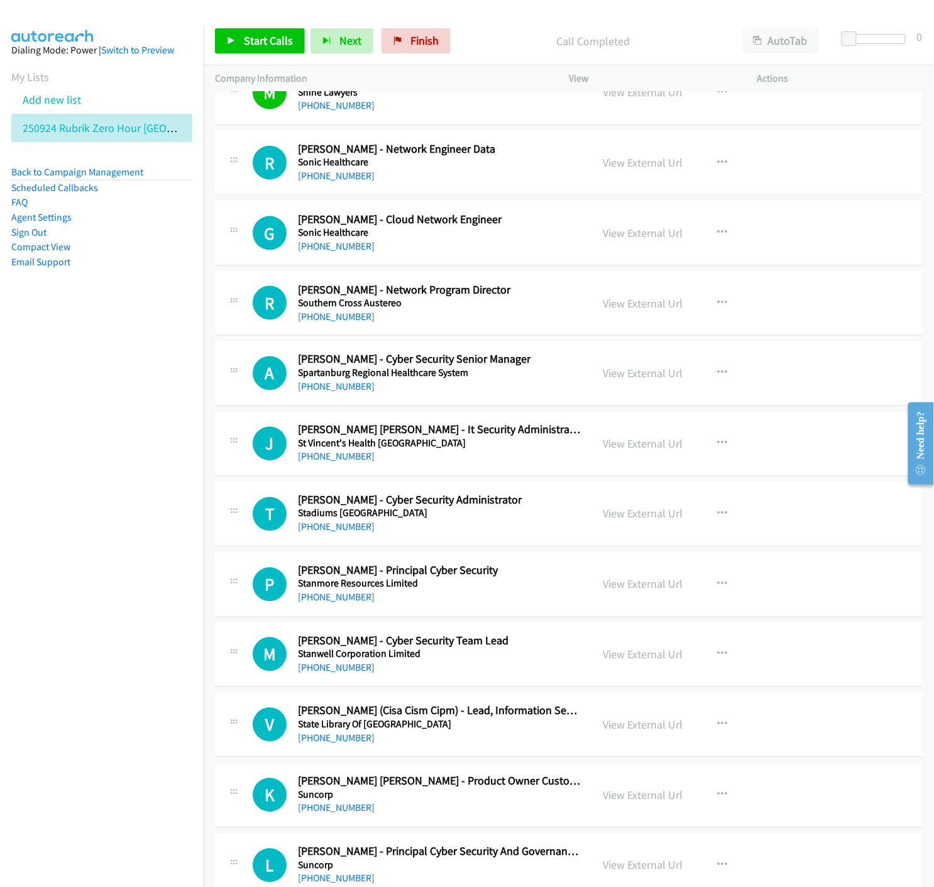
scroll to position [14549, 0]
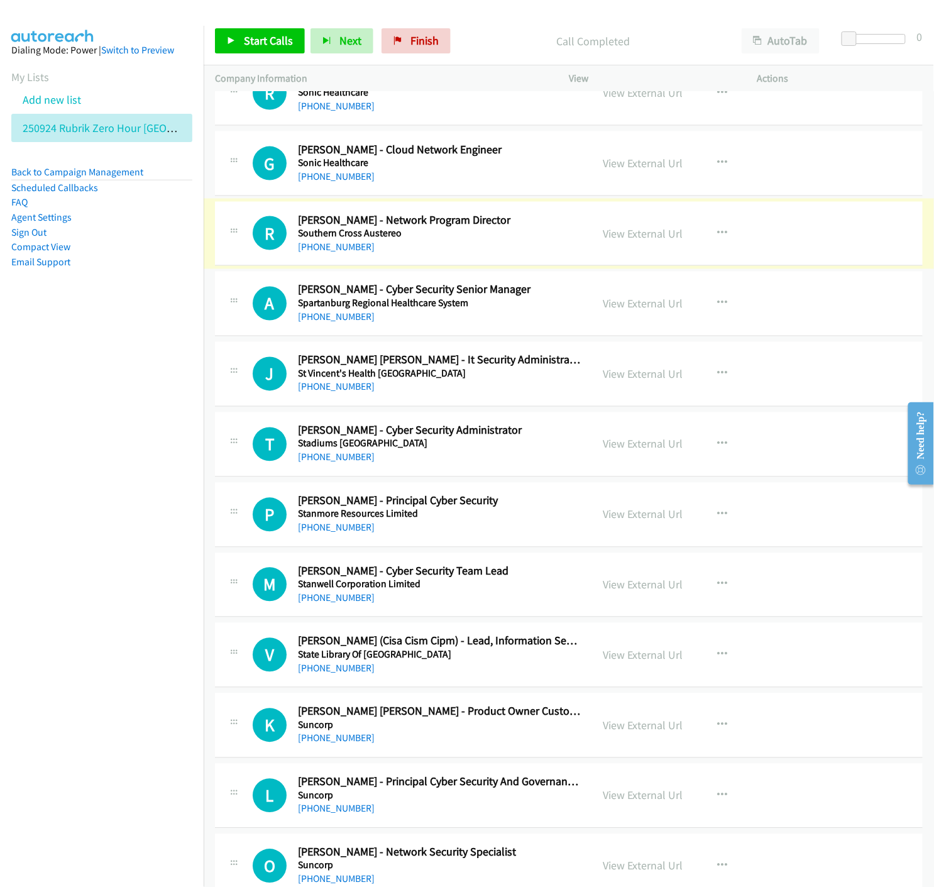
click at [632, 237] on link "View External Url" at bounding box center [643, 233] width 80 height 14
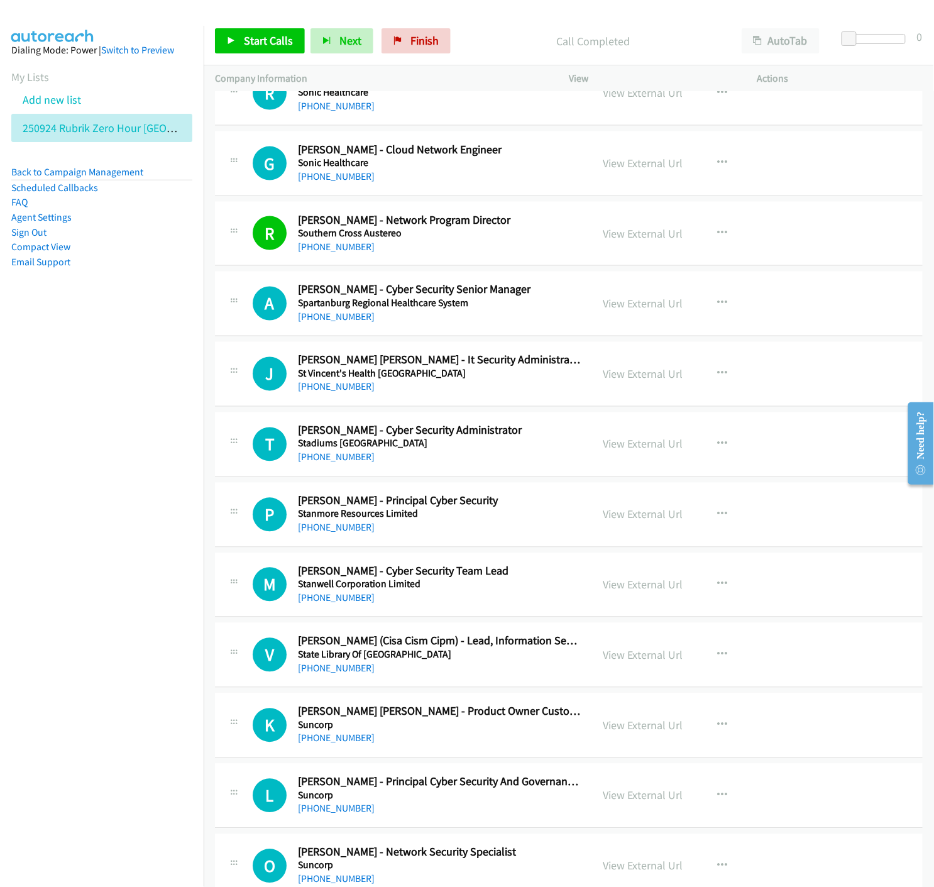
scroll to position [14619, 0]
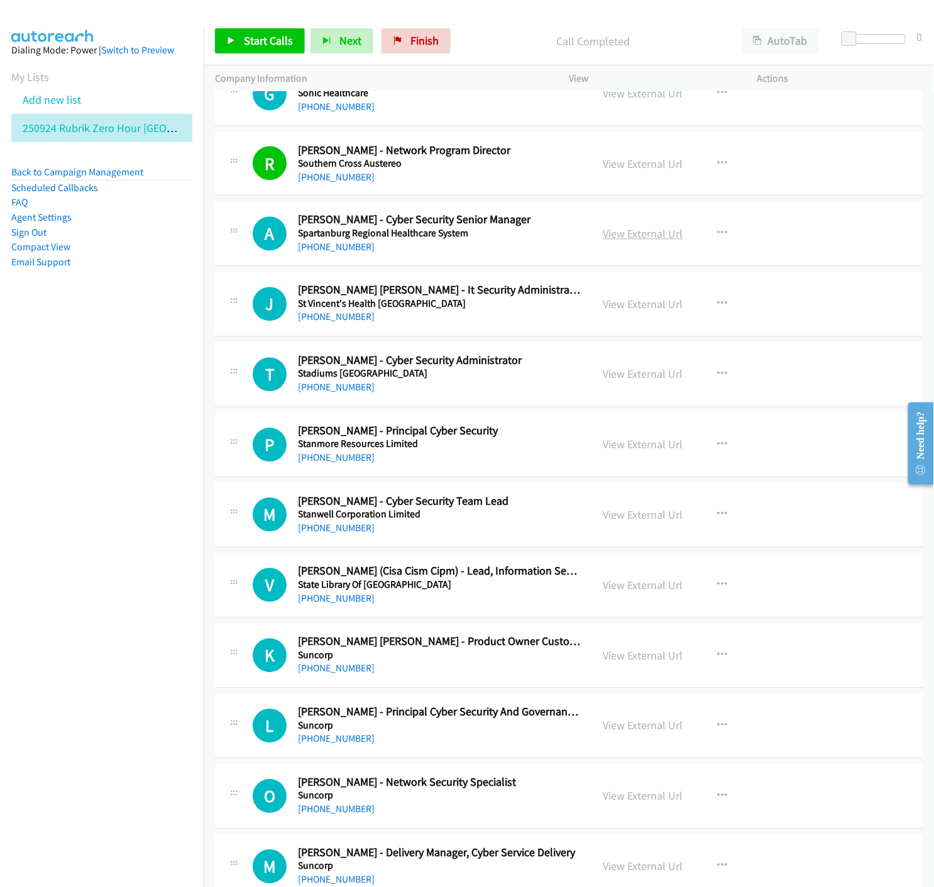
click at [633, 241] on link "View External Url" at bounding box center [643, 234] width 80 height 14
click at [623, 309] on link "View External Url" at bounding box center [643, 304] width 80 height 14
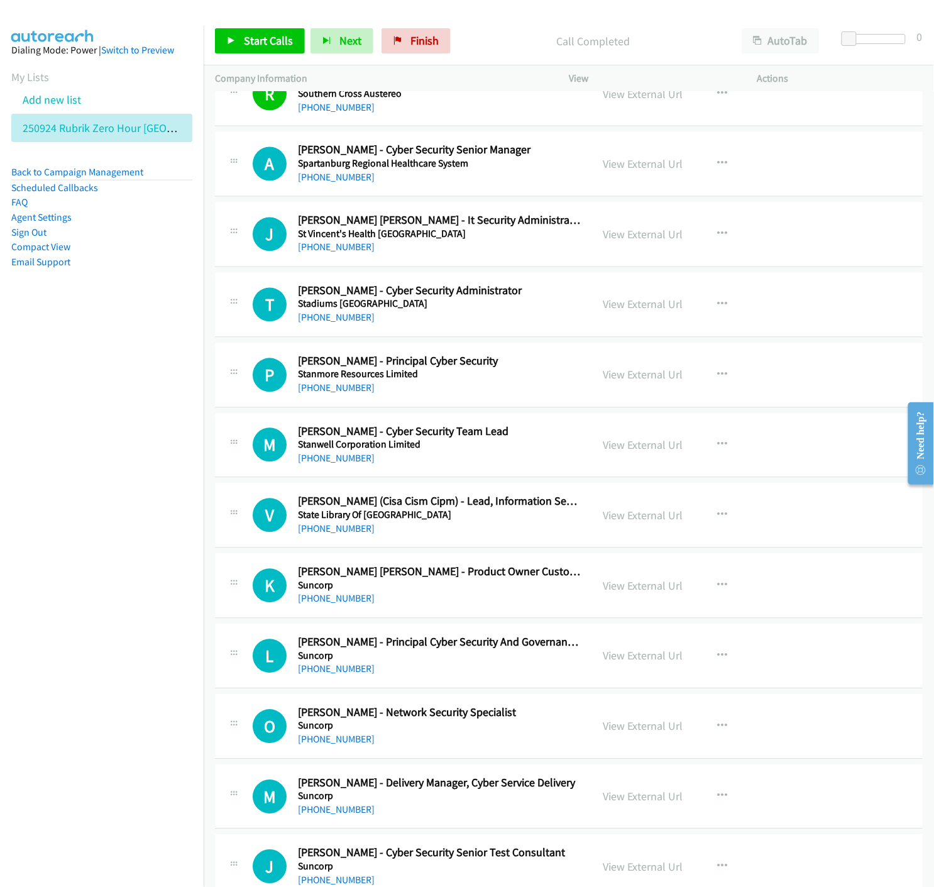
scroll to position [14828, 0]
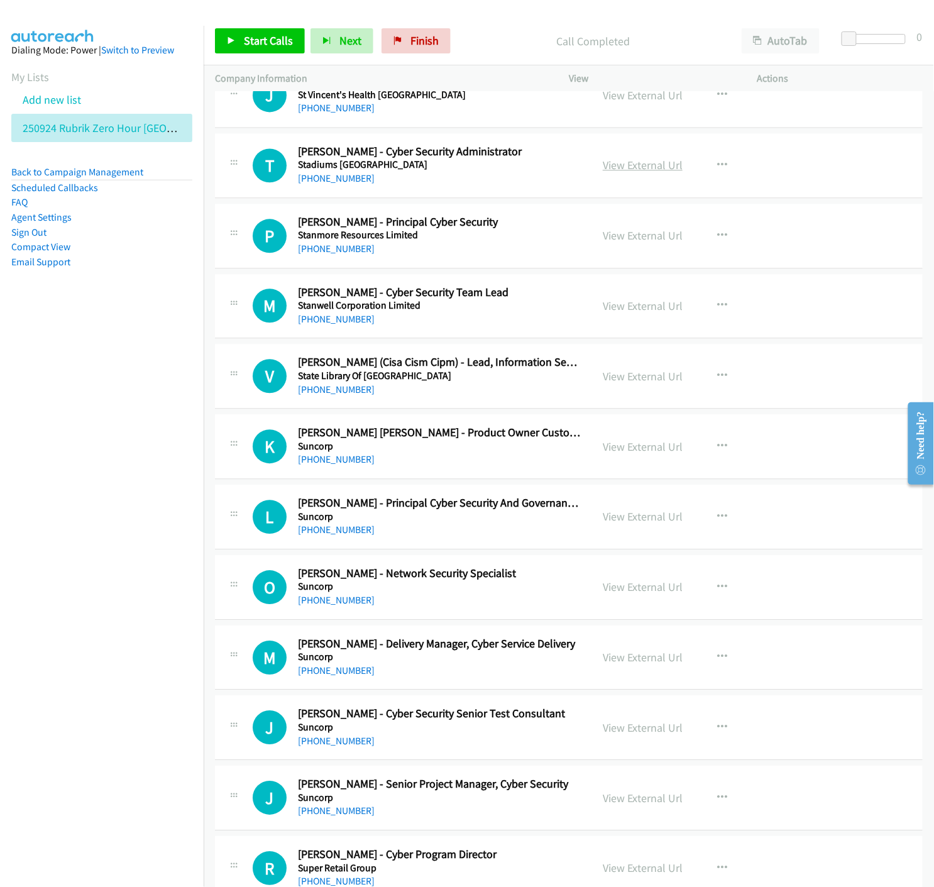
click at [630, 172] on link "View External Url" at bounding box center [643, 165] width 80 height 14
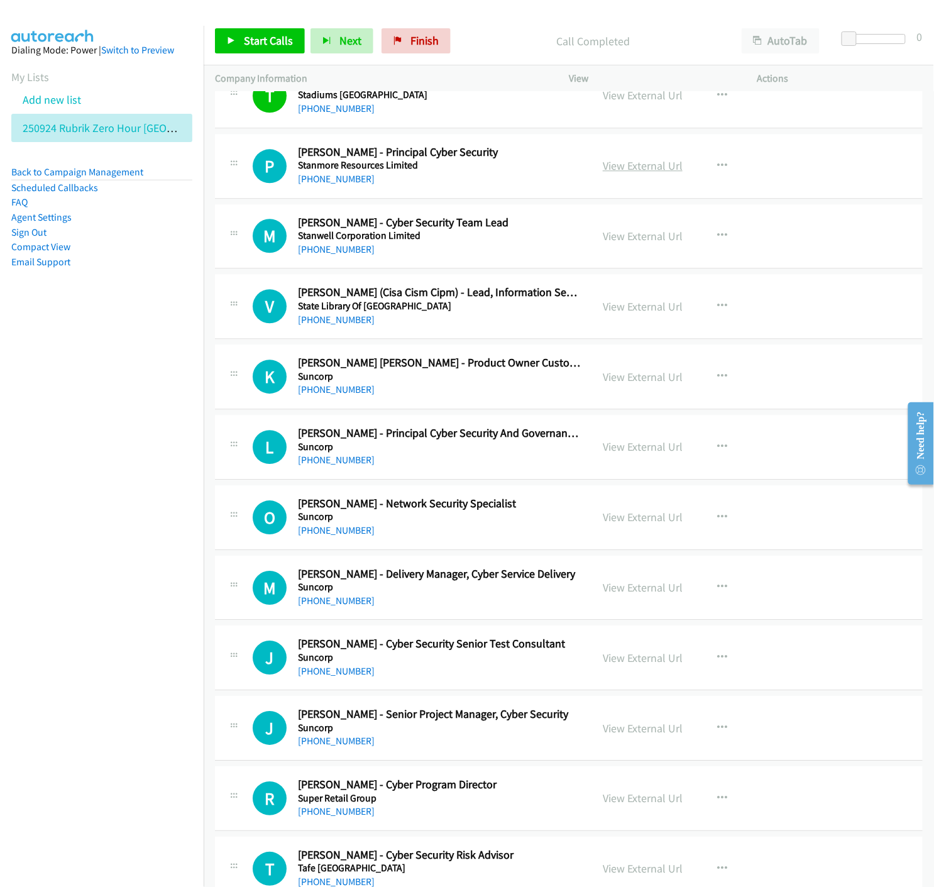
click at [626, 168] on link "View External Url" at bounding box center [643, 165] width 80 height 14
click at [629, 241] on link "View External Url" at bounding box center [643, 236] width 80 height 14
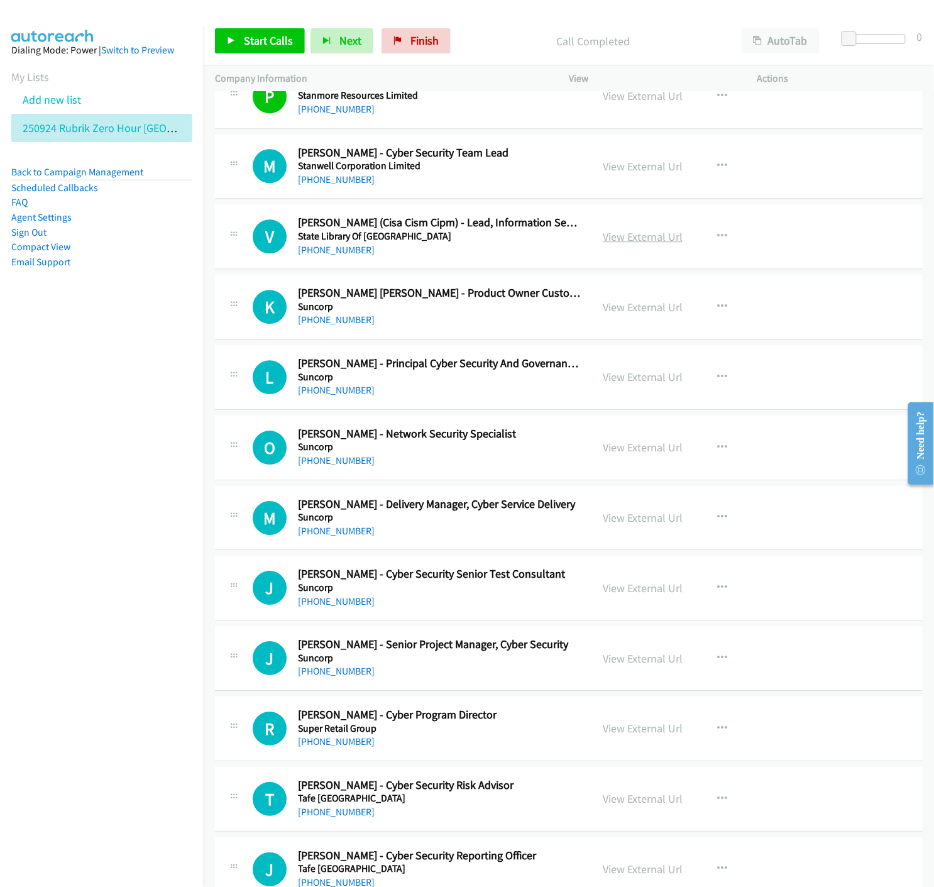
click at [648, 244] on link "View External Url" at bounding box center [643, 236] width 80 height 14
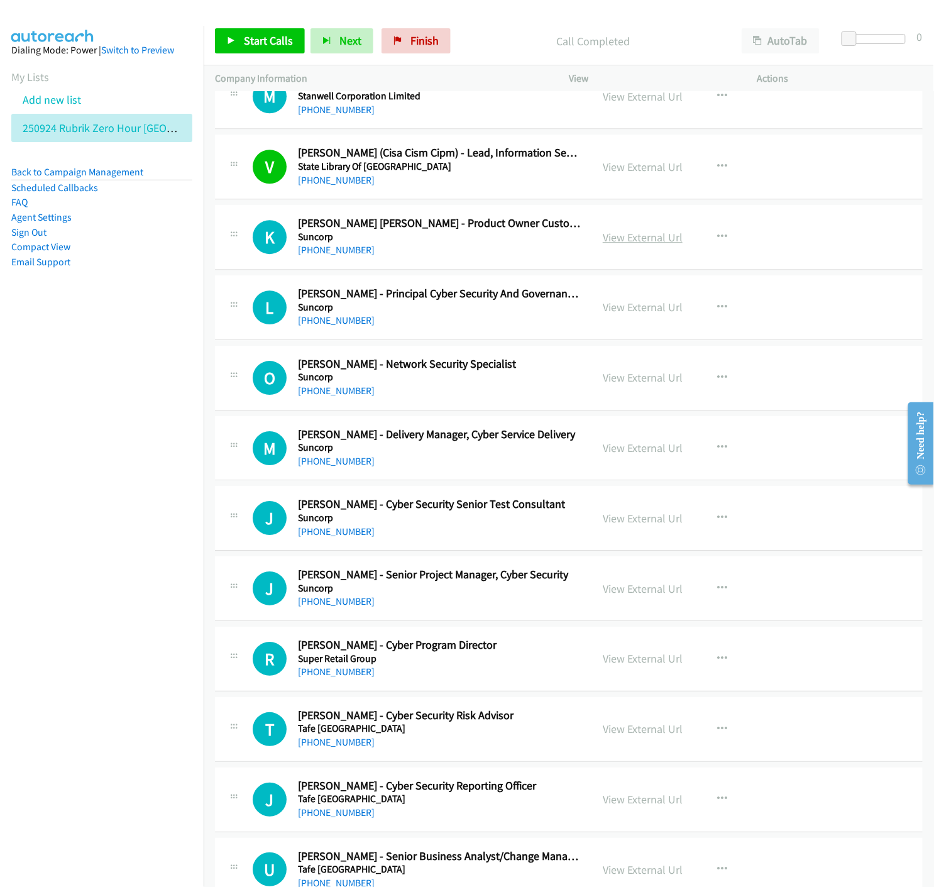
click at [618, 242] on link "View External Url" at bounding box center [643, 237] width 80 height 14
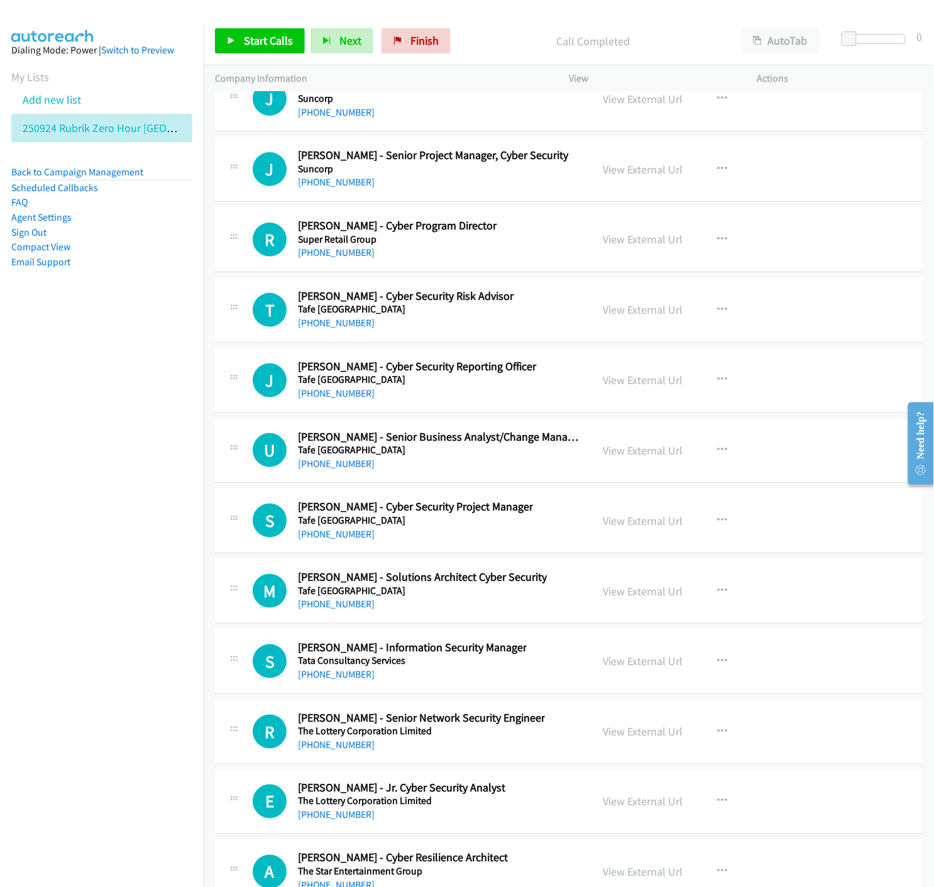
scroll to position [15526, 0]
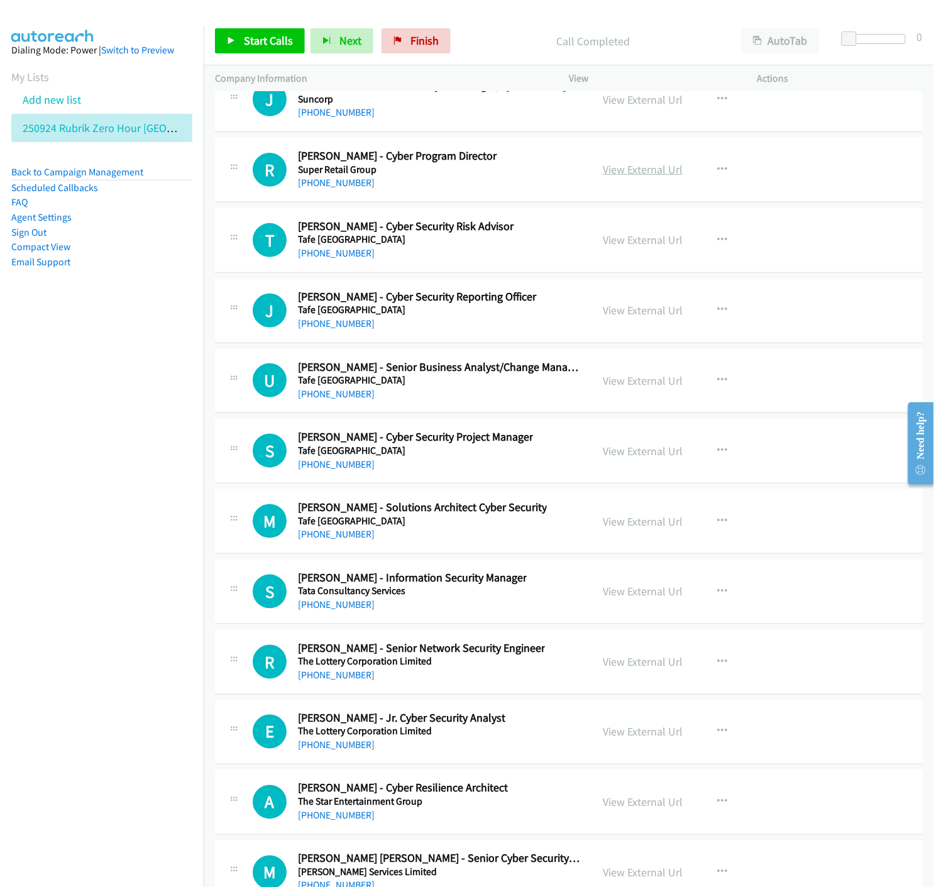
click at [660, 175] on link "View External Url" at bounding box center [643, 169] width 80 height 14
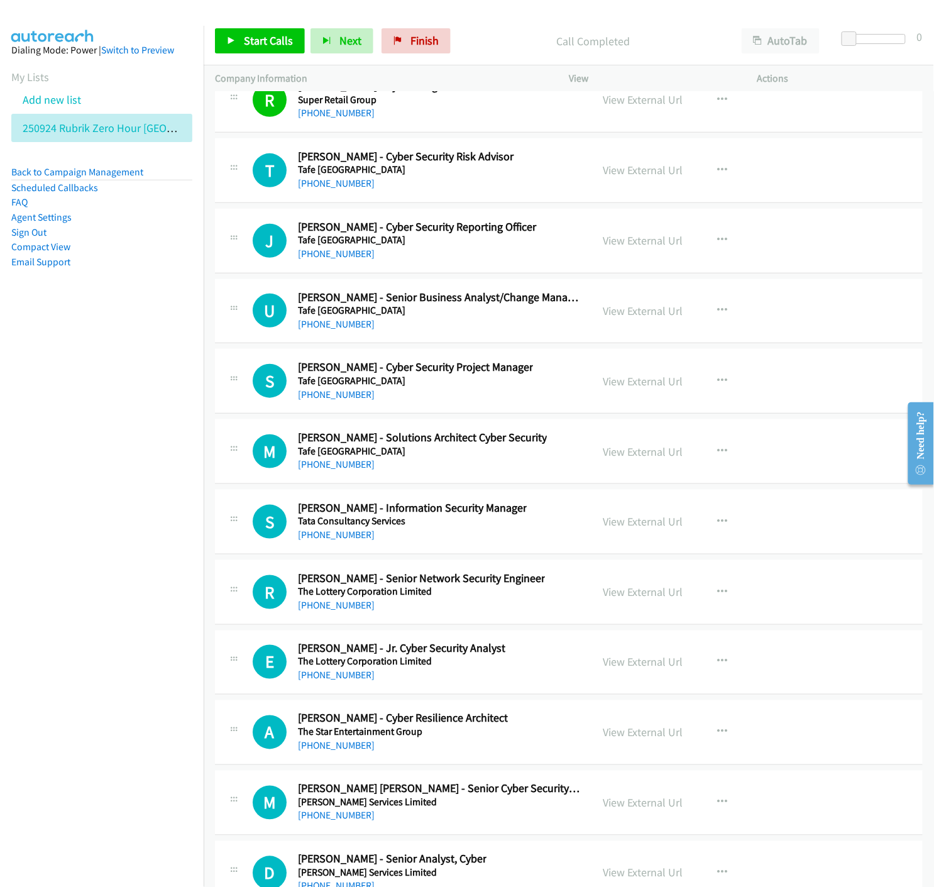
drag, startPoint x: 615, startPoint y: 171, endPoint x: 599, endPoint y: 206, distance: 38.0
click at [636, 177] on link "View External Url" at bounding box center [643, 170] width 80 height 14
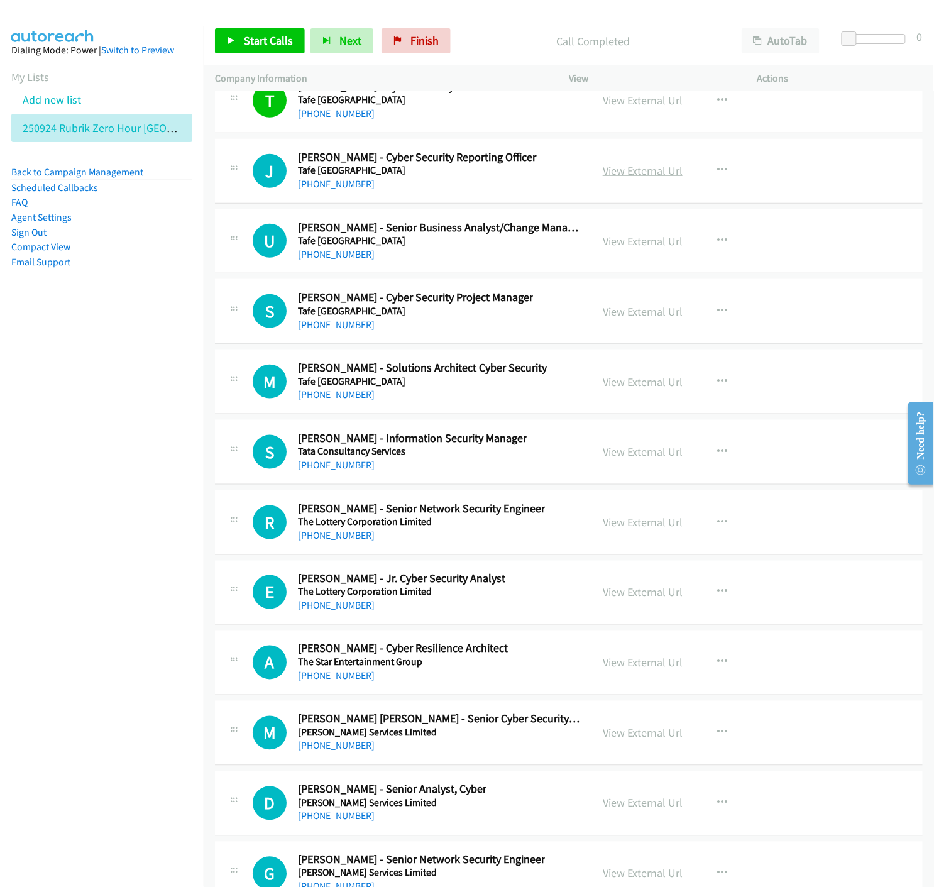
click at [617, 178] on link "View External Url" at bounding box center [643, 170] width 80 height 14
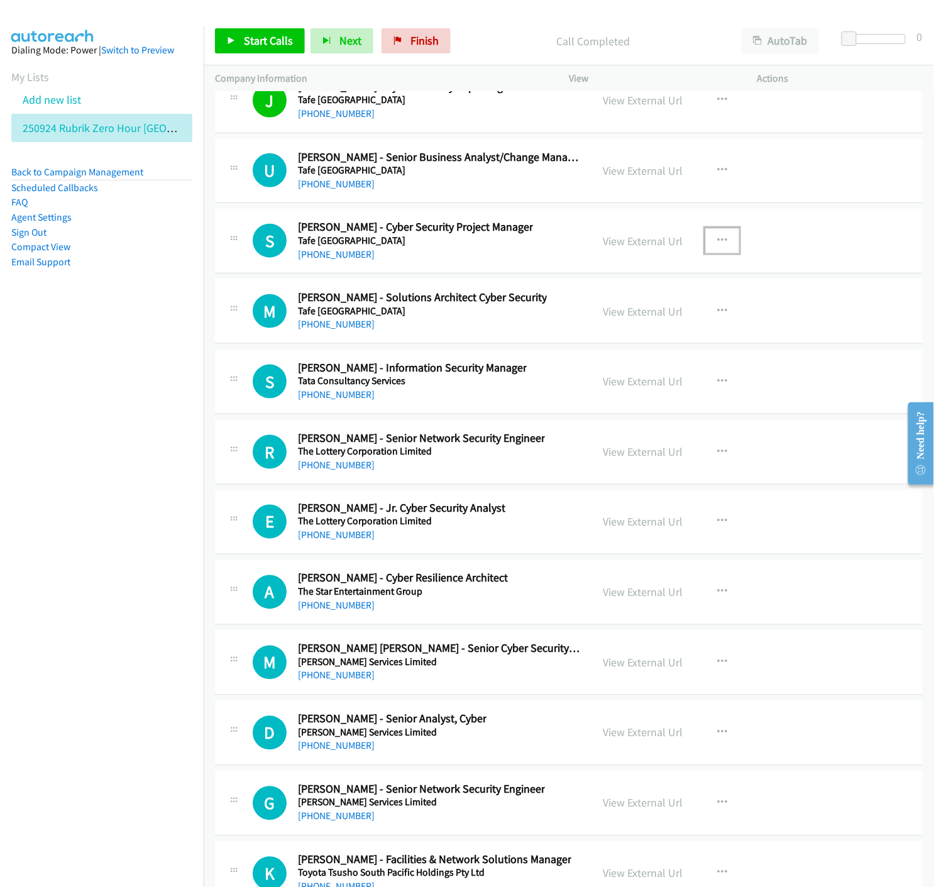
click at [720, 246] on icon "button" at bounding box center [722, 241] width 10 height 10
click at [583, 327] on icon at bounding box center [587, 323] width 9 height 9
click at [233, 41] on icon at bounding box center [231, 41] width 9 height 9
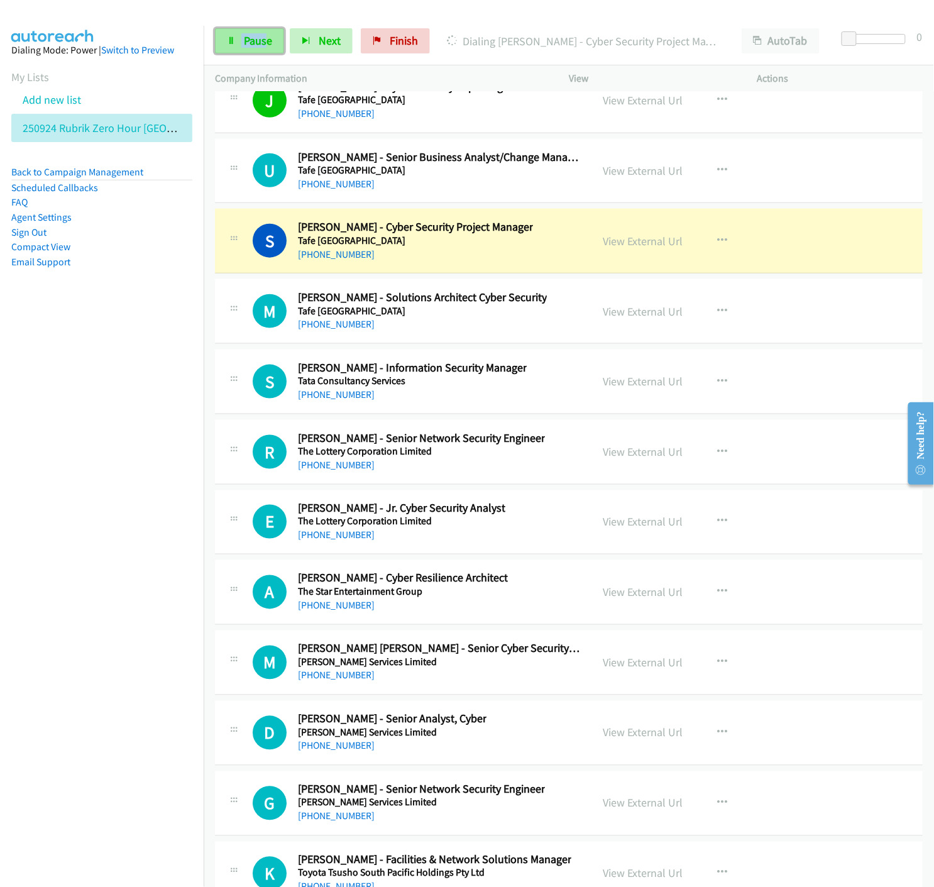
click at [224, 45] on link "Pause" at bounding box center [249, 40] width 69 height 25
click at [620, 248] on link "View External Url" at bounding box center [643, 241] width 80 height 14
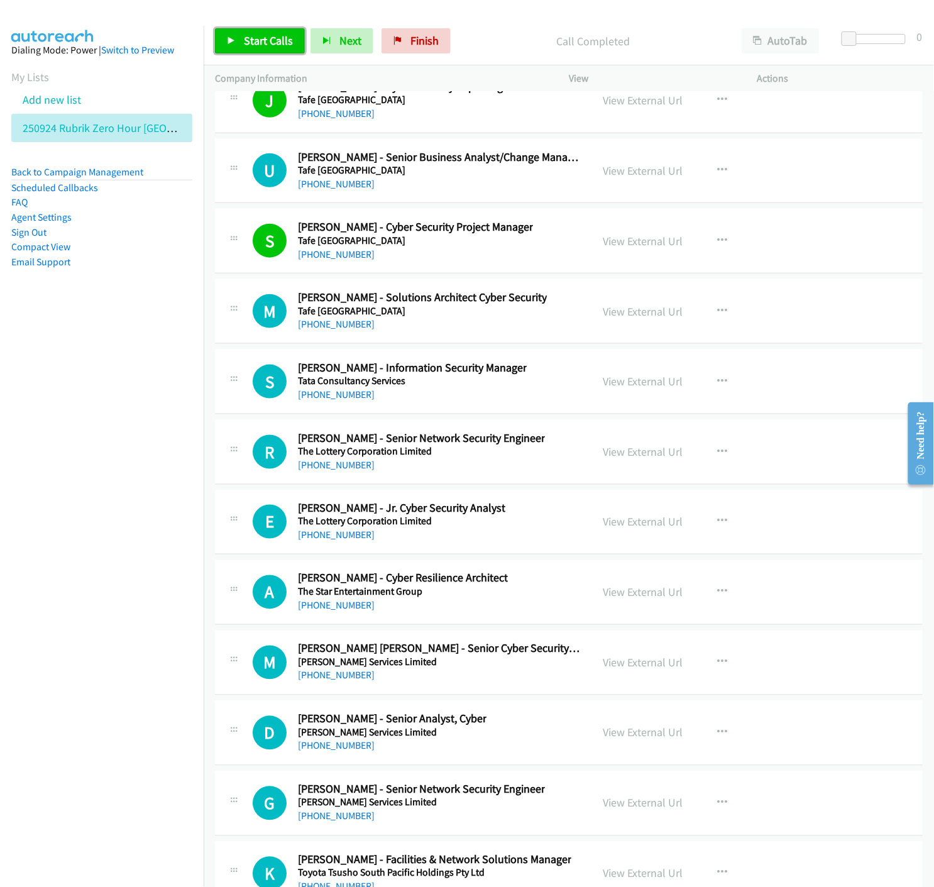
click at [256, 39] on span "Start Calls" at bounding box center [268, 40] width 49 height 14
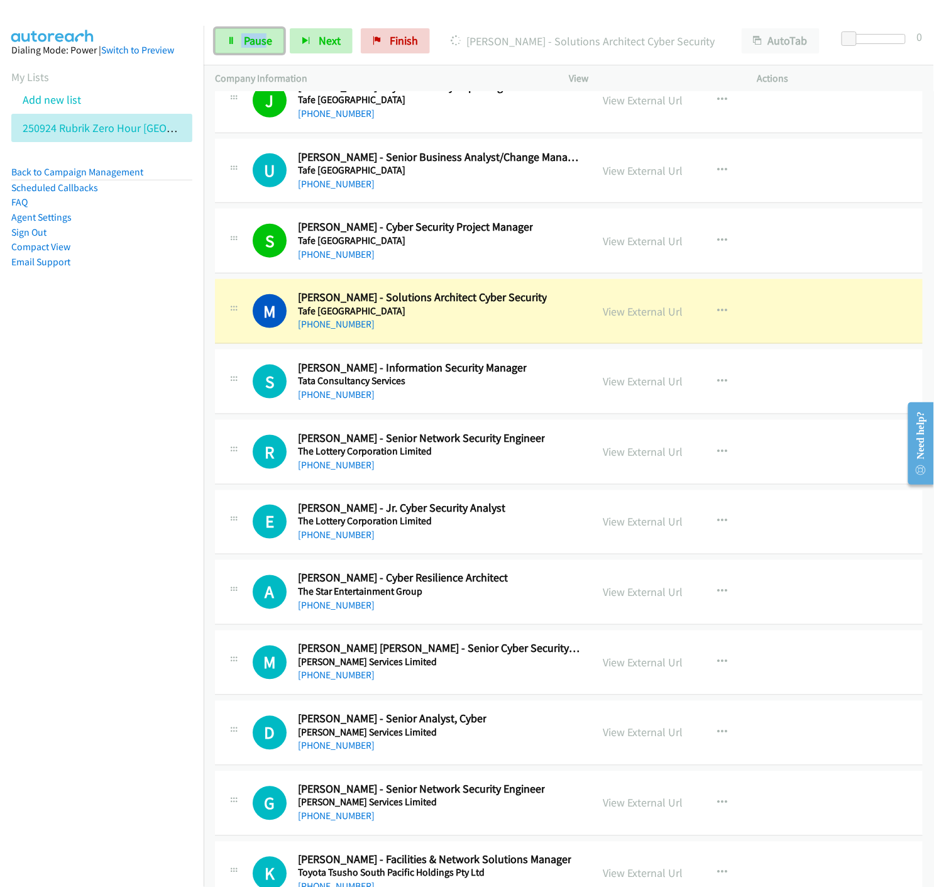
drag, startPoint x: 224, startPoint y: 45, endPoint x: 205, endPoint y: 50, distance: 19.5
click at [224, 45] on link "Pause" at bounding box center [249, 40] width 69 height 25
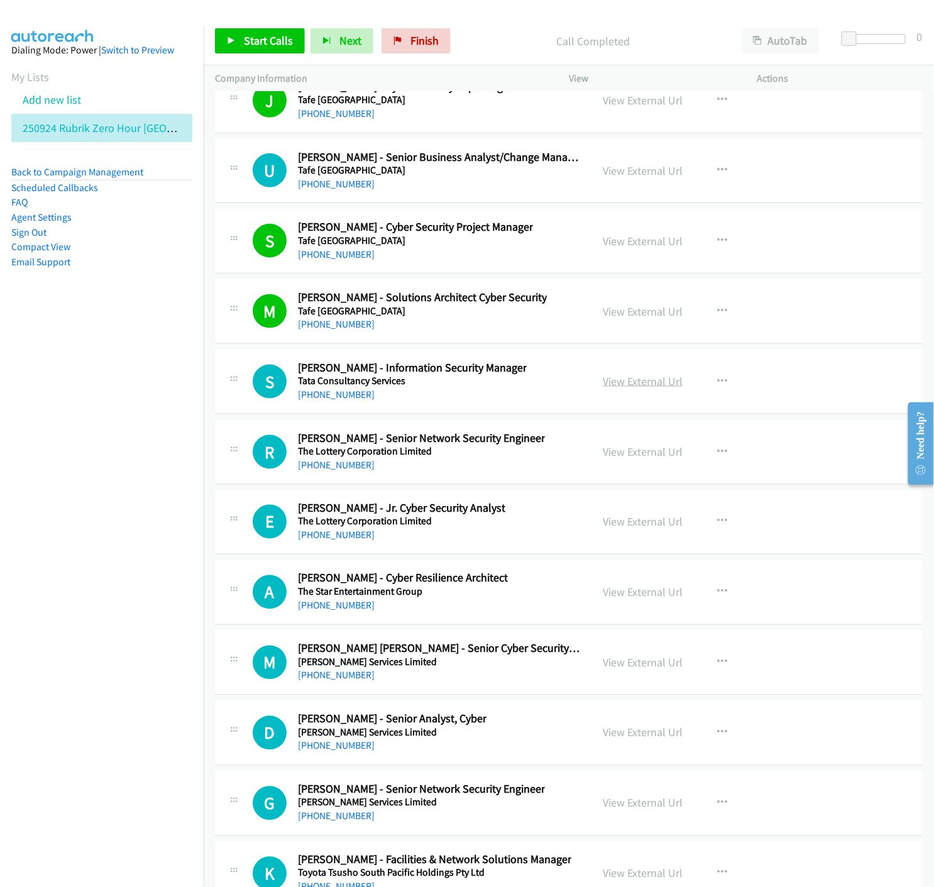
click at [623, 388] on link "View External Url" at bounding box center [643, 381] width 80 height 14
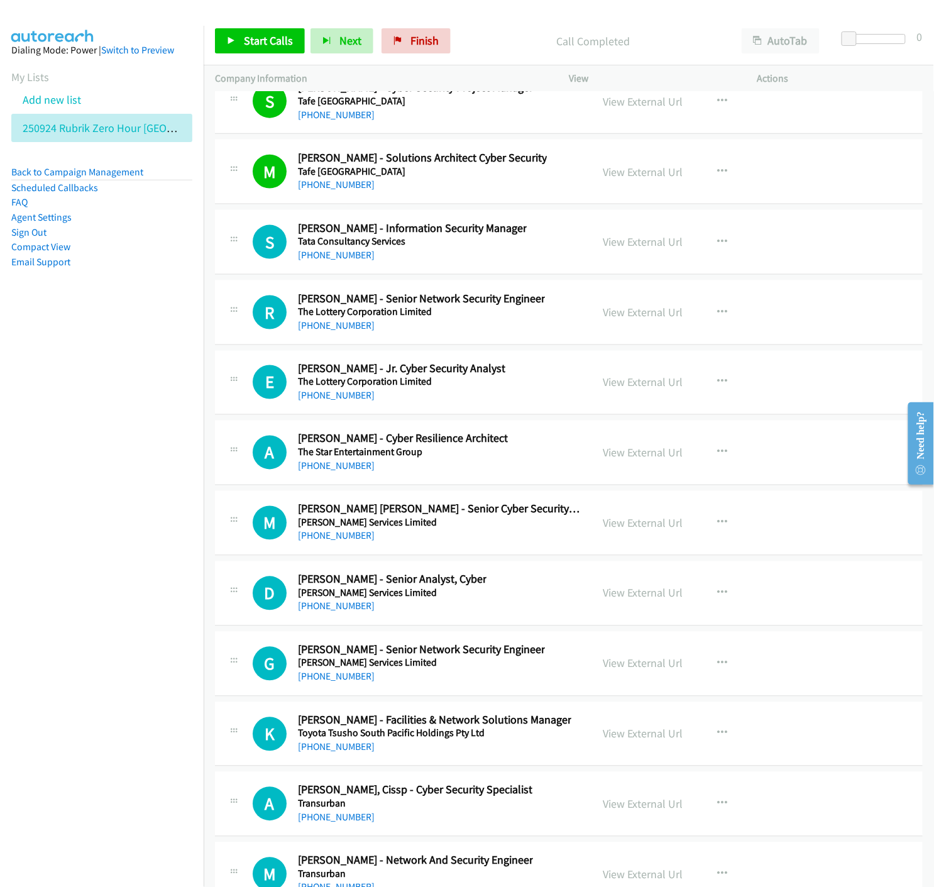
scroll to position [15946, 0]
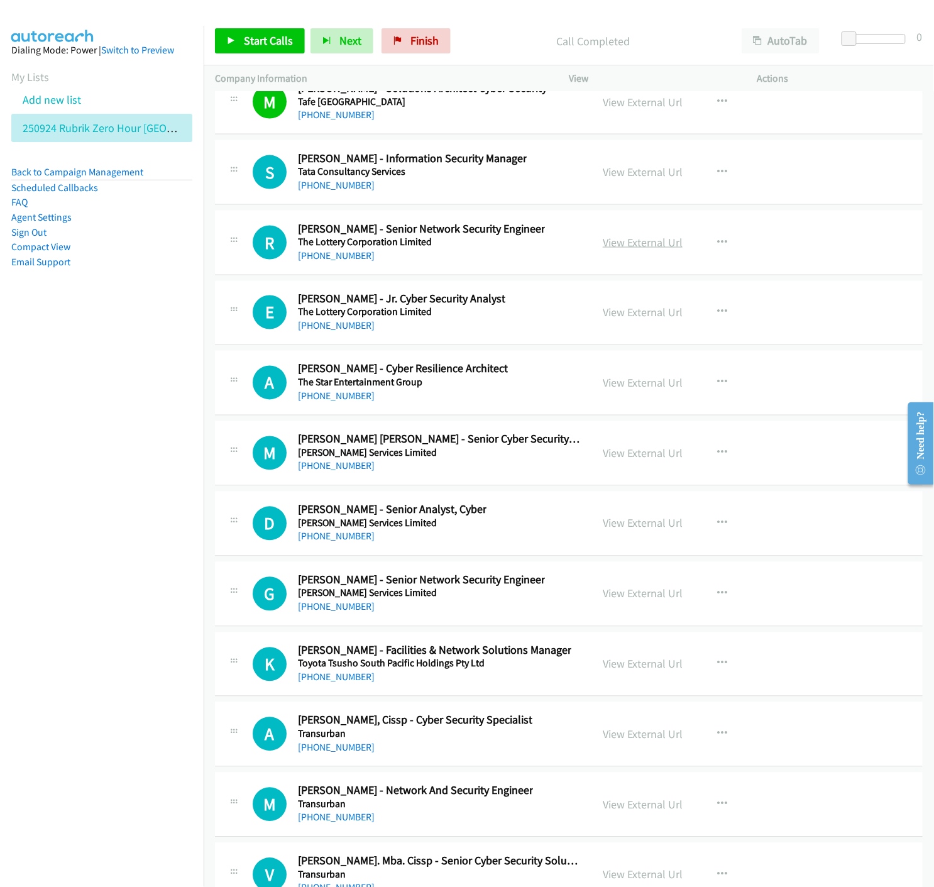
click at [632, 249] on link "View External Url" at bounding box center [643, 242] width 80 height 14
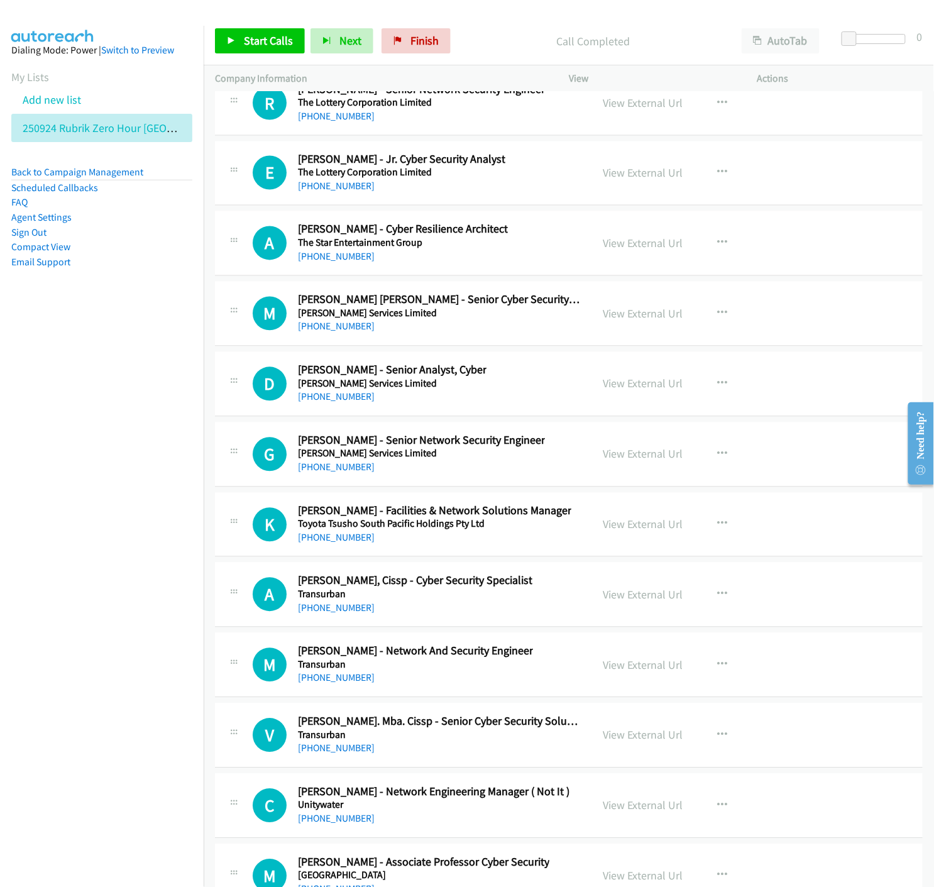
scroll to position [16155, 0]
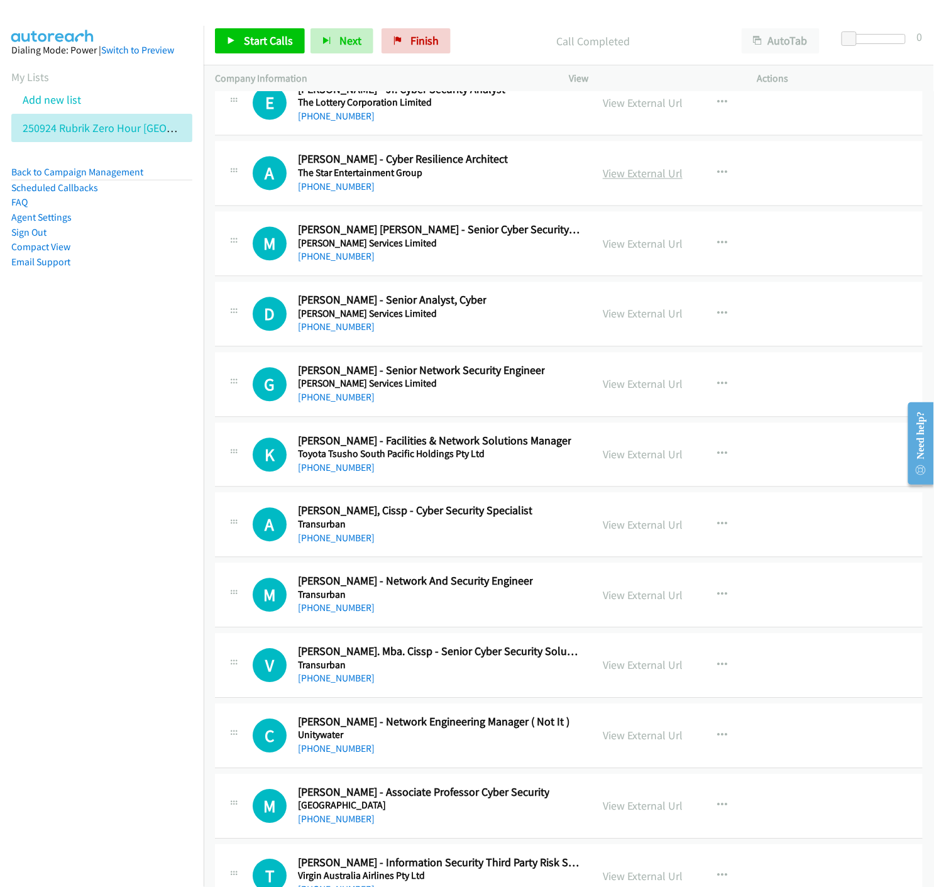
click at [620, 178] on link "View External Url" at bounding box center [643, 174] width 80 height 14
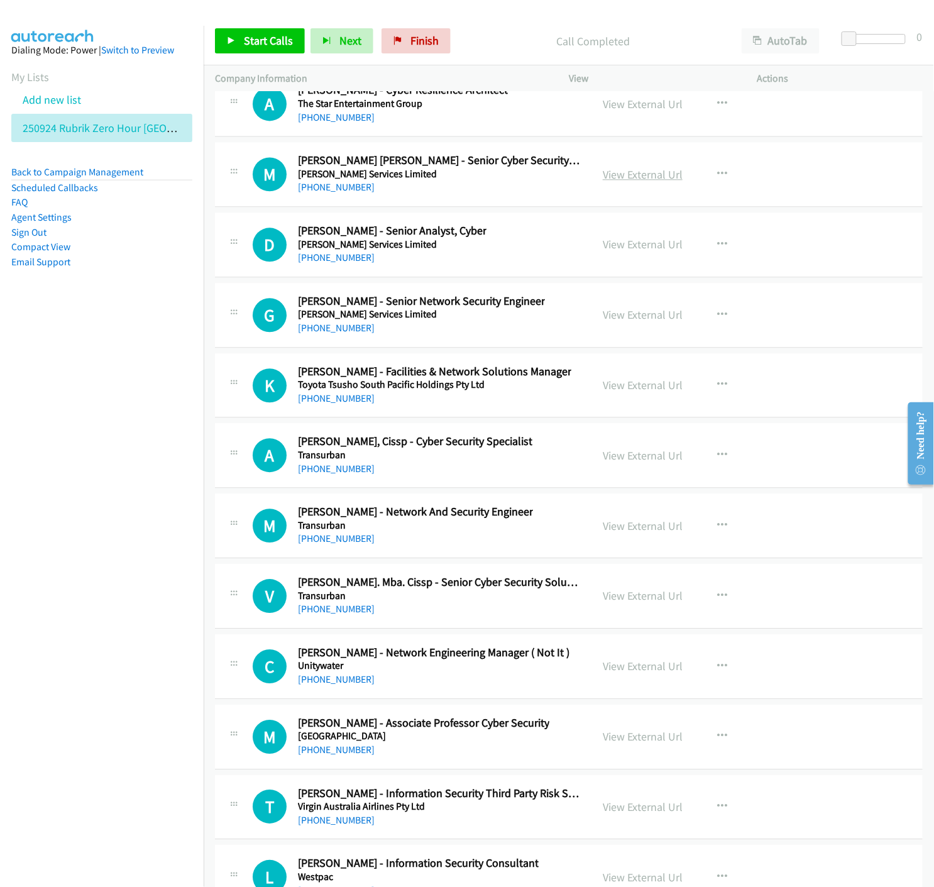
click at [637, 180] on link "View External Url" at bounding box center [643, 174] width 80 height 14
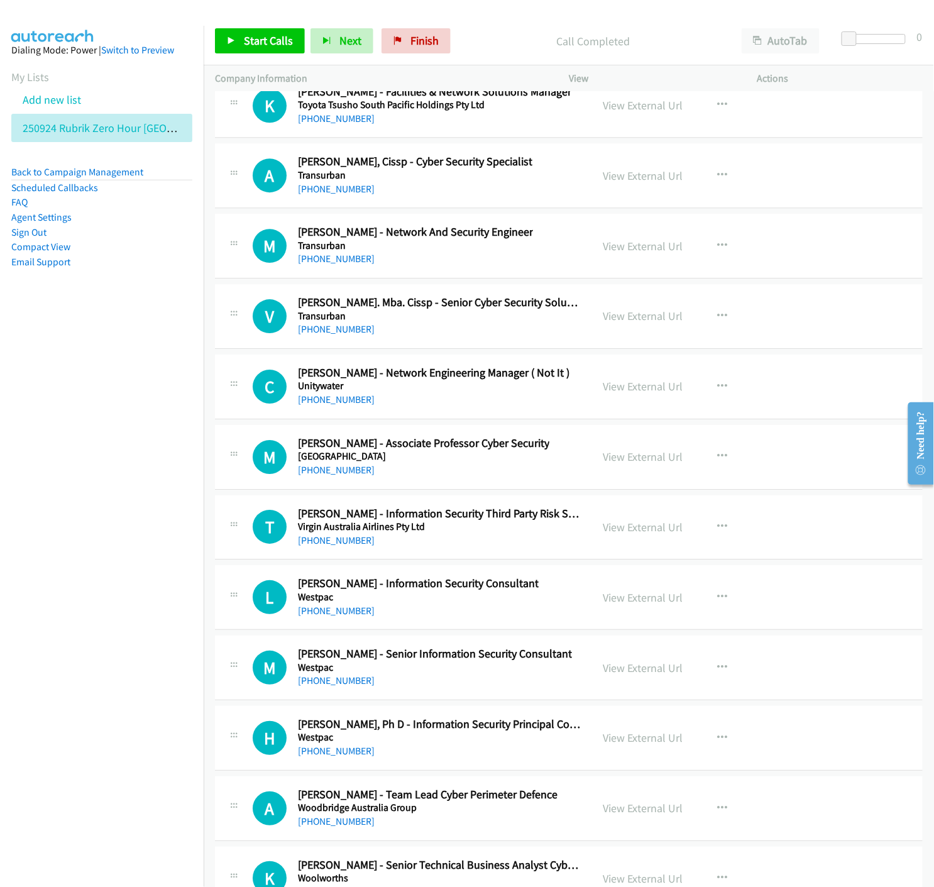
scroll to position [16574, 0]
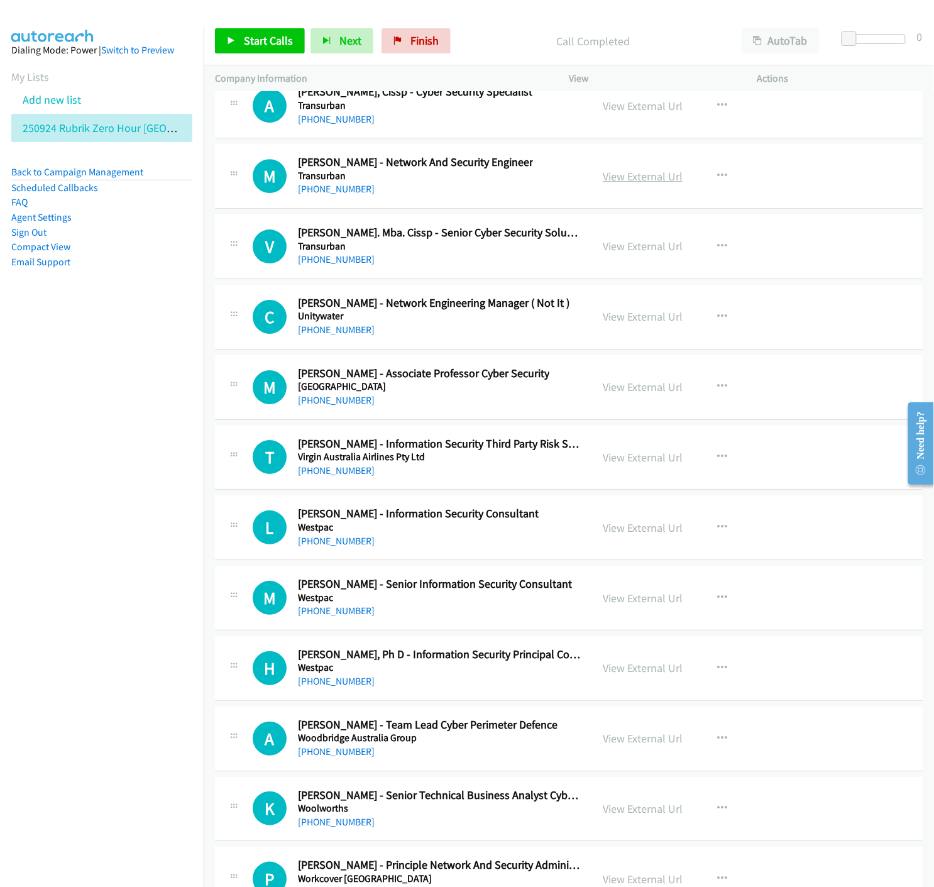
click at [610, 184] on link "View External Url" at bounding box center [643, 176] width 80 height 14
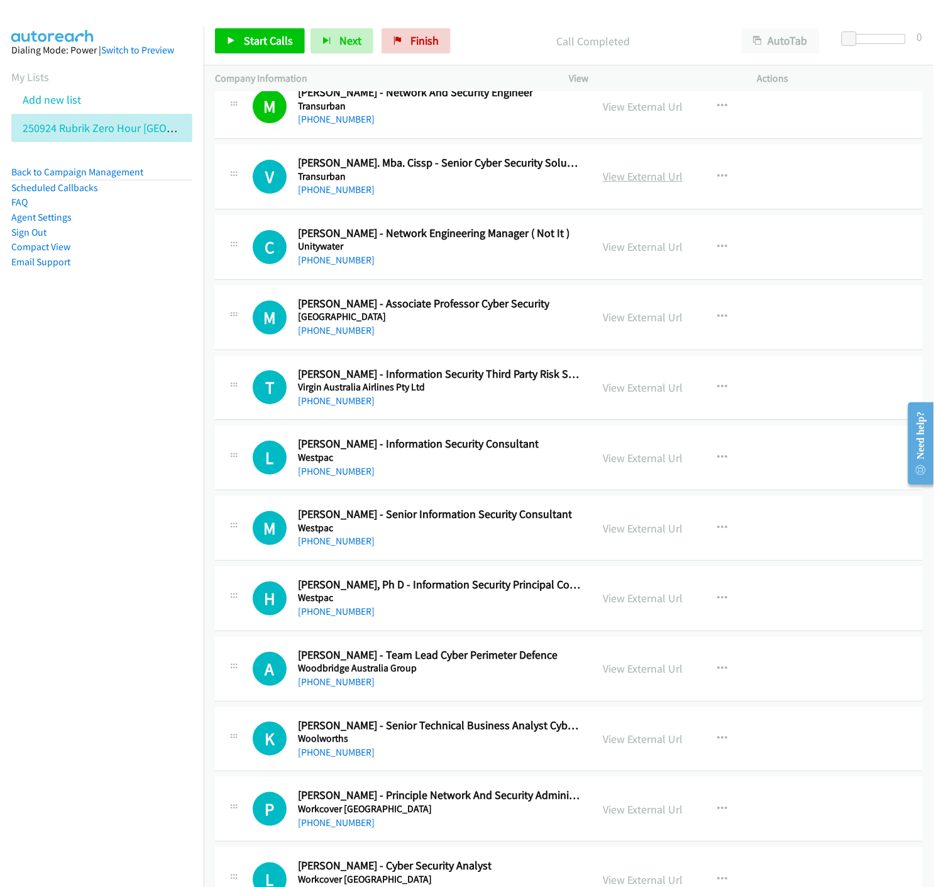
click at [658, 180] on link "View External Url" at bounding box center [643, 176] width 80 height 14
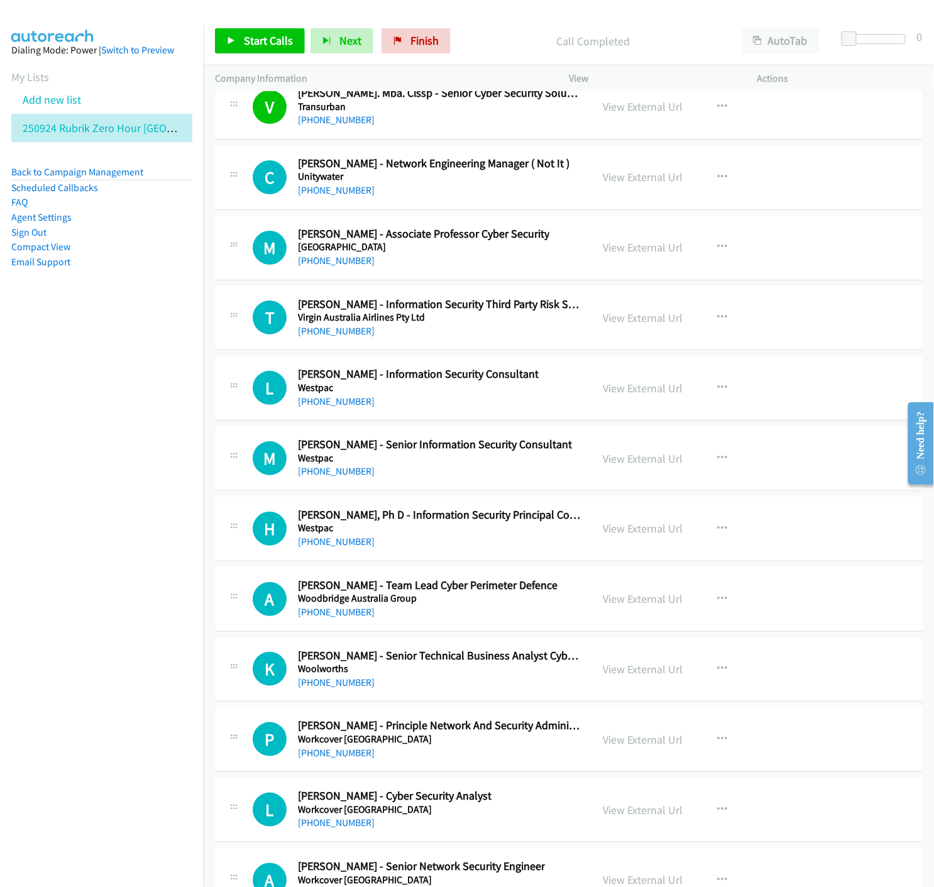
scroll to position [16783, 0]
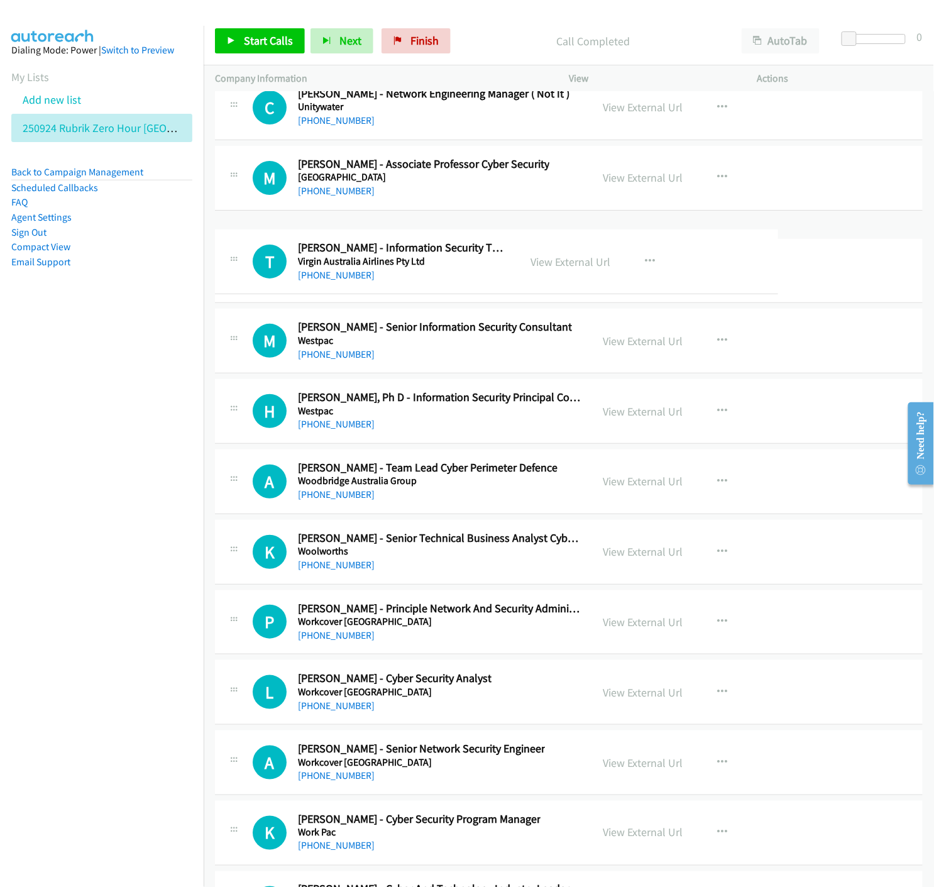
drag, startPoint x: 608, startPoint y: 255, endPoint x: 607, endPoint y: 261, distance: 7.0
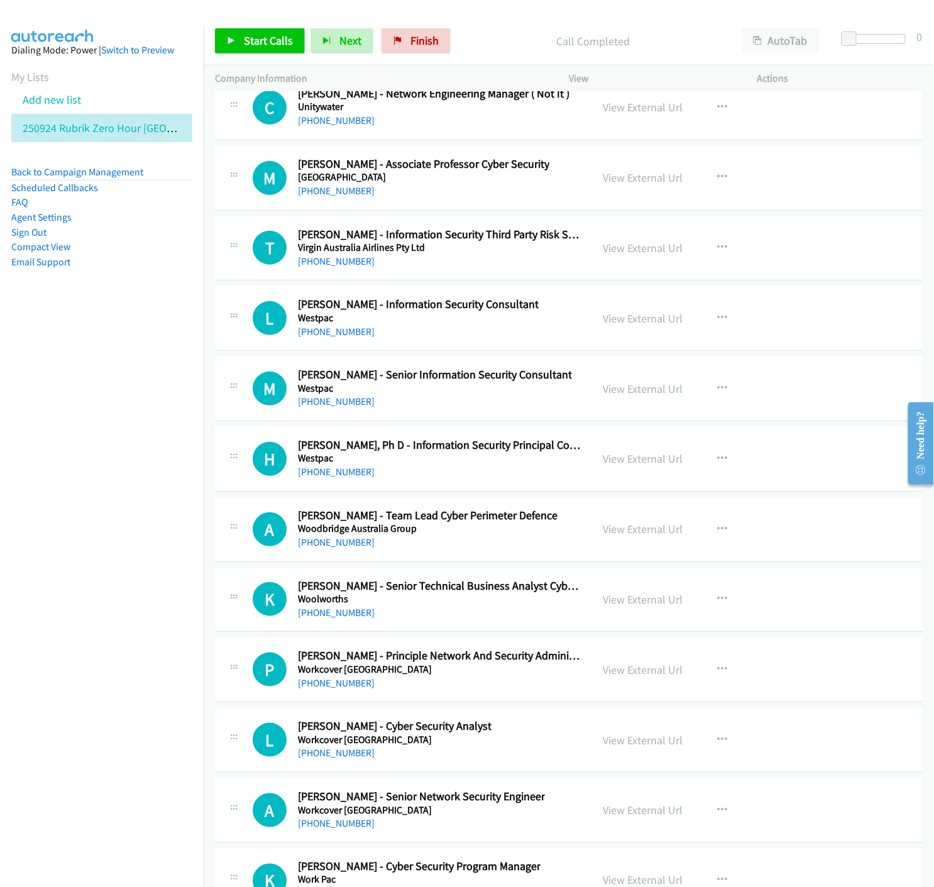
scroll to position [16853, 0]
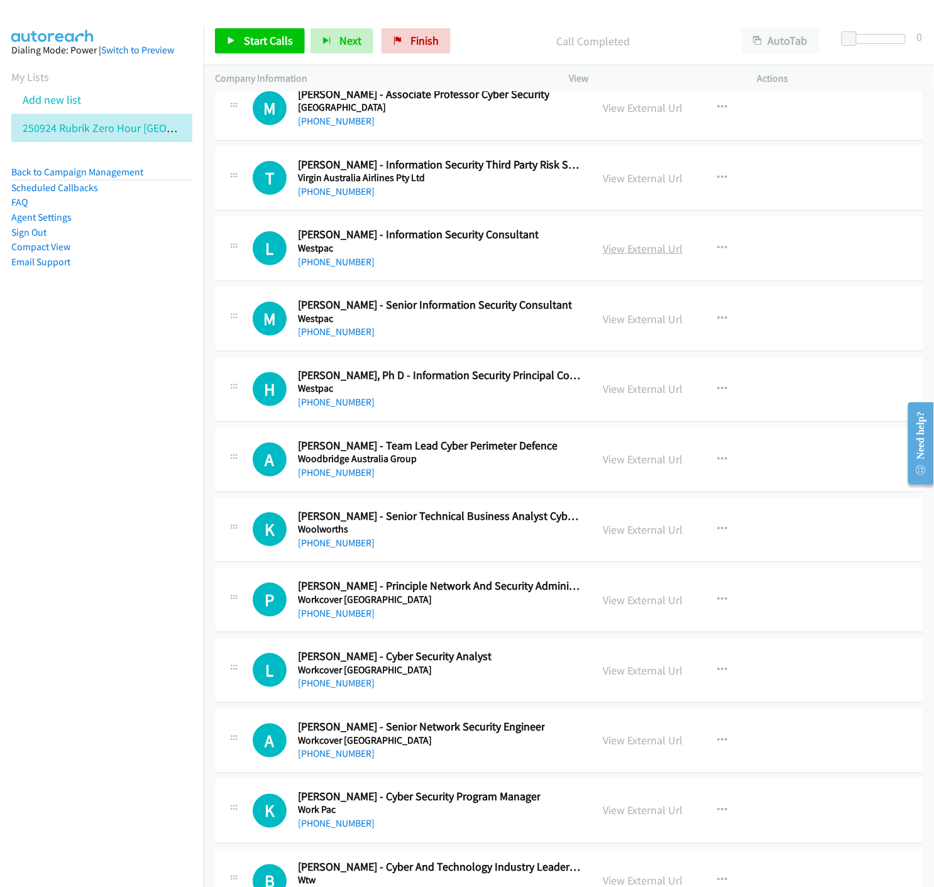
click at [623, 253] on link "View External Url" at bounding box center [643, 248] width 80 height 14
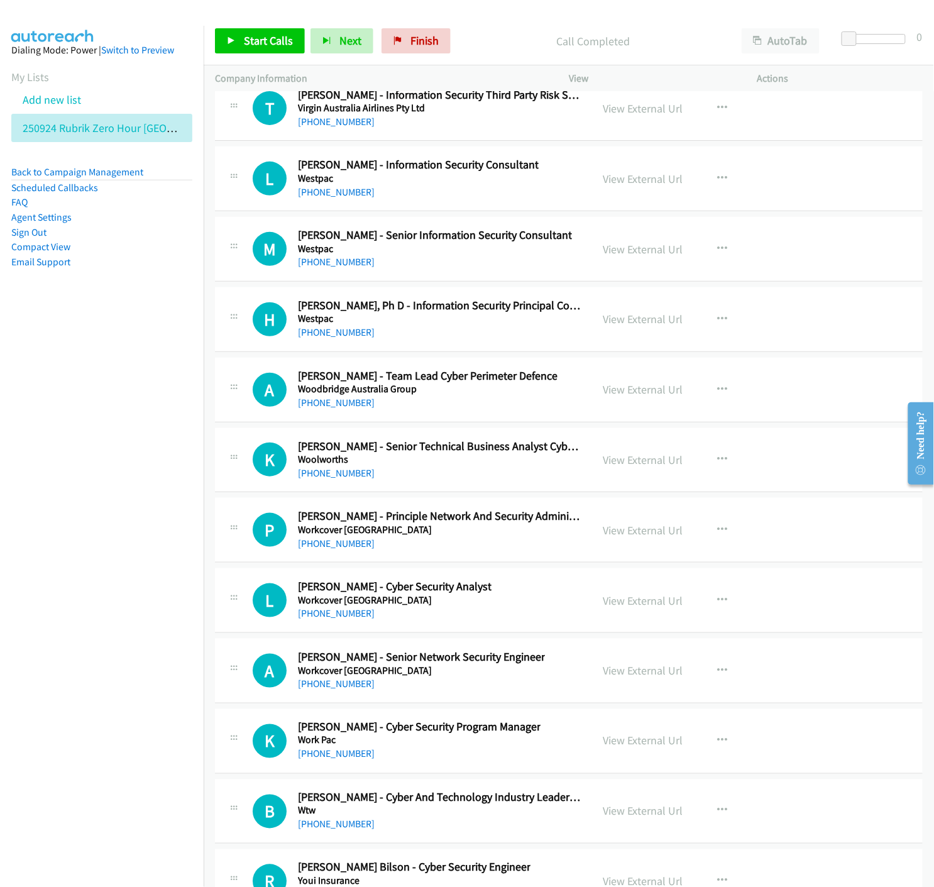
scroll to position [16993, 0]
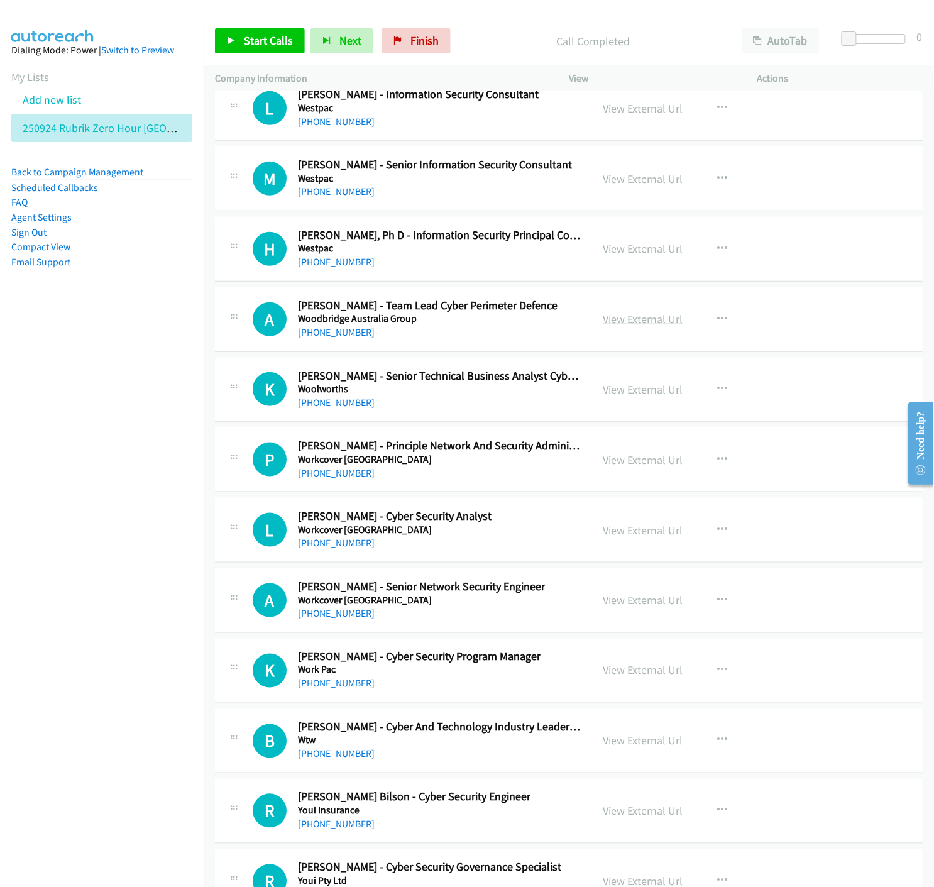
click at [618, 326] on link "View External Url" at bounding box center [643, 319] width 80 height 14
click at [614, 397] on link "View External Url" at bounding box center [643, 389] width 80 height 14
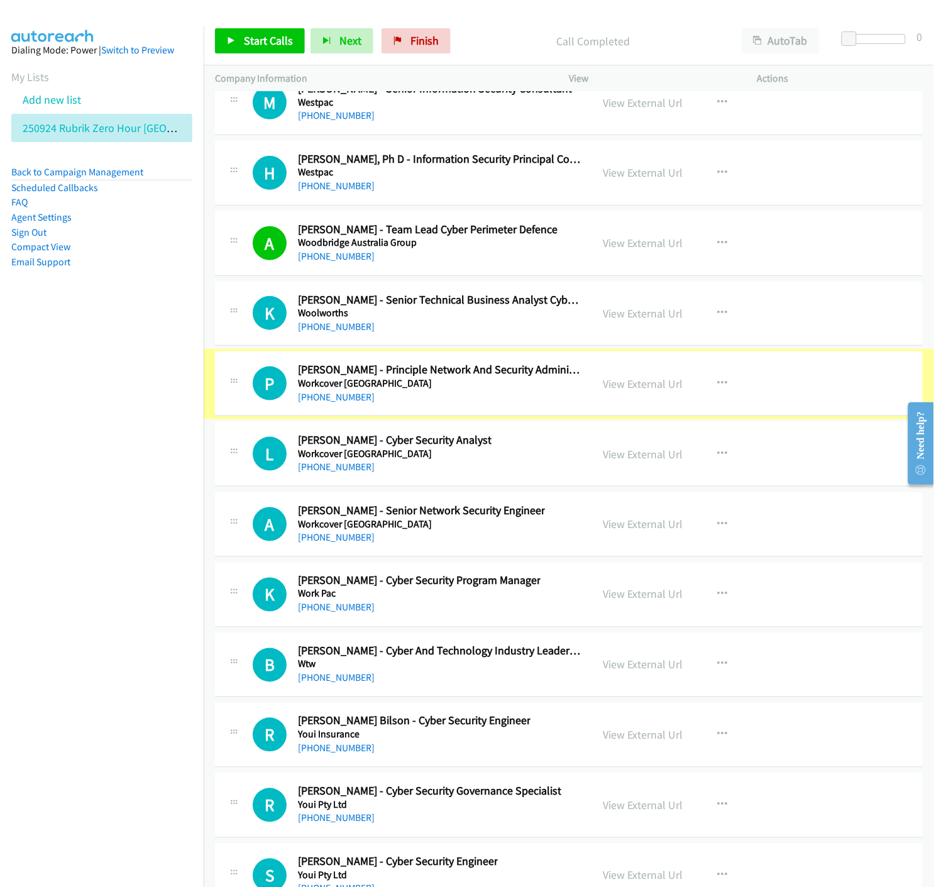
scroll to position [17116, 0]
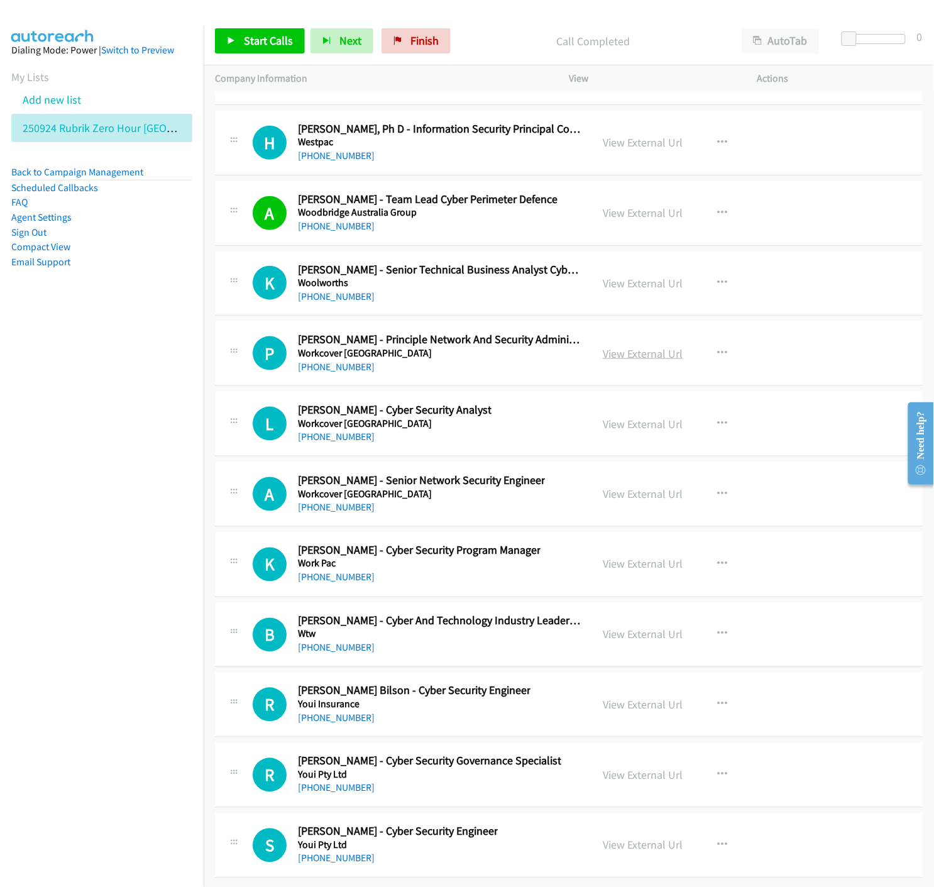
click at [651, 346] on link "View External Url" at bounding box center [643, 353] width 80 height 14
click at [632, 417] on link "View External Url" at bounding box center [643, 424] width 80 height 14
click at [613, 486] on link "View External Url" at bounding box center [643, 493] width 80 height 14
click at [627, 557] on link "View External Url" at bounding box center [643, 564] width 80 height 14
click at [660, 698] on link "View External Url" at bounding box center [643, 705] width 80 height 14
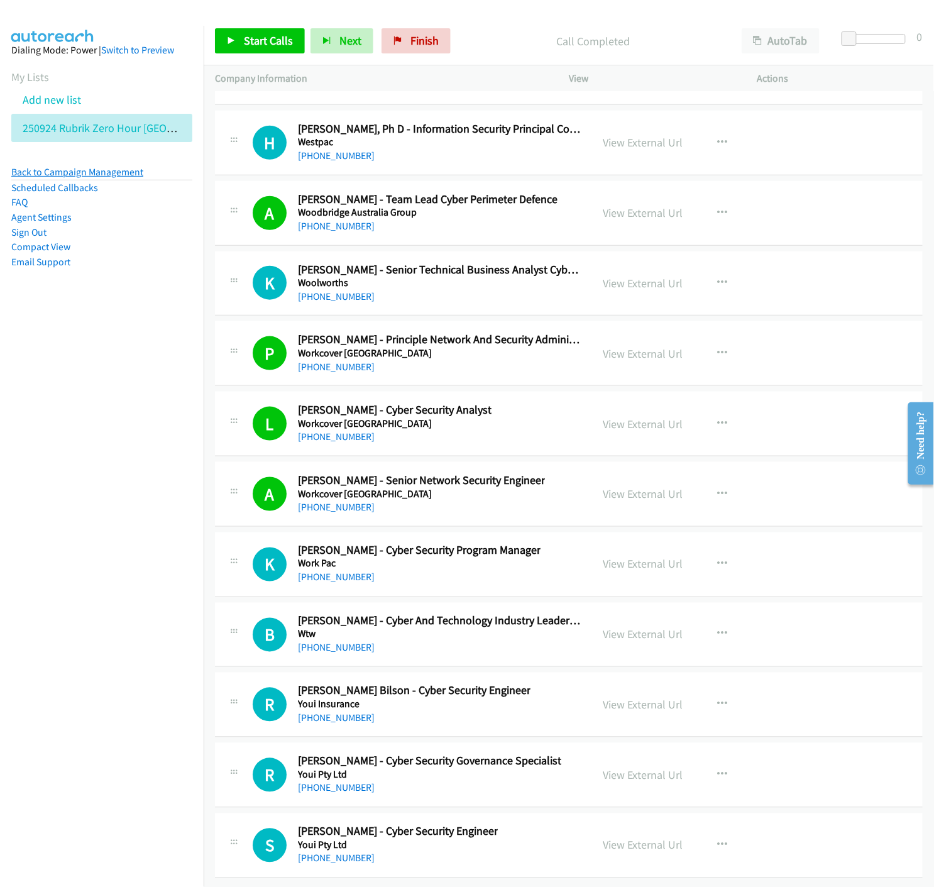
click at [64, 172] on link "Back to Campaign Management" at bounding box center [77, 172] width 132 height 12
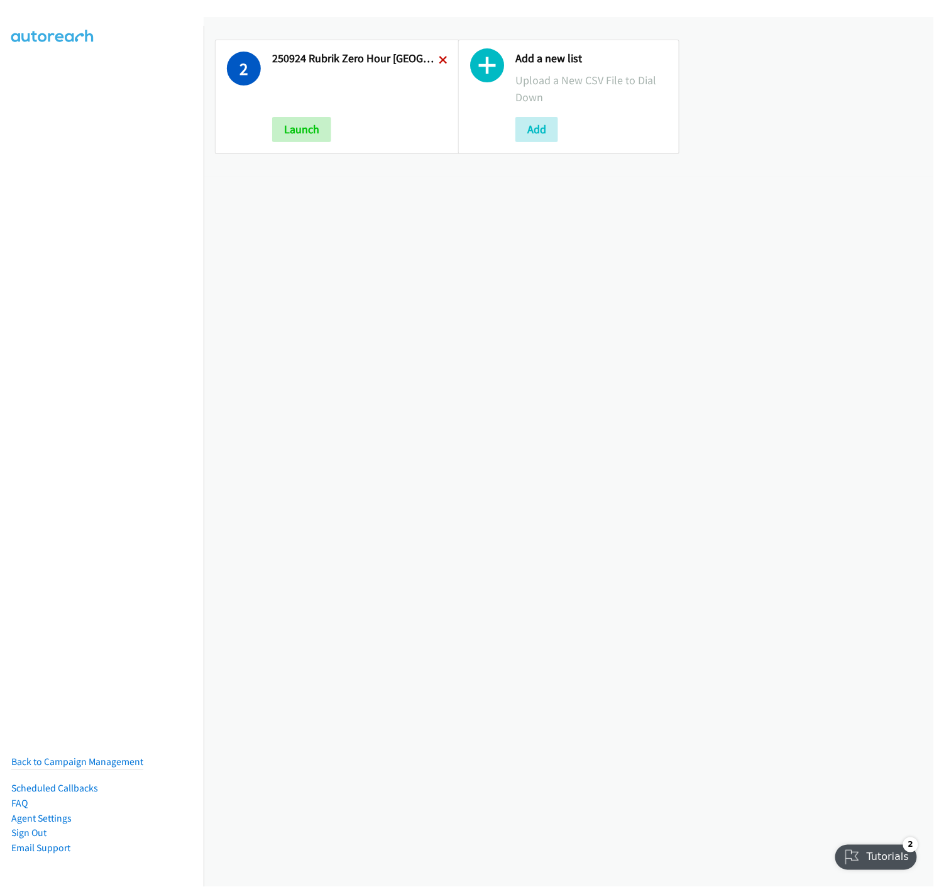
click at [439, 60] on icon at bounding box center [443, 61] width 9 height 9
